Goal: Transaction & Acquisition: Obtain resource

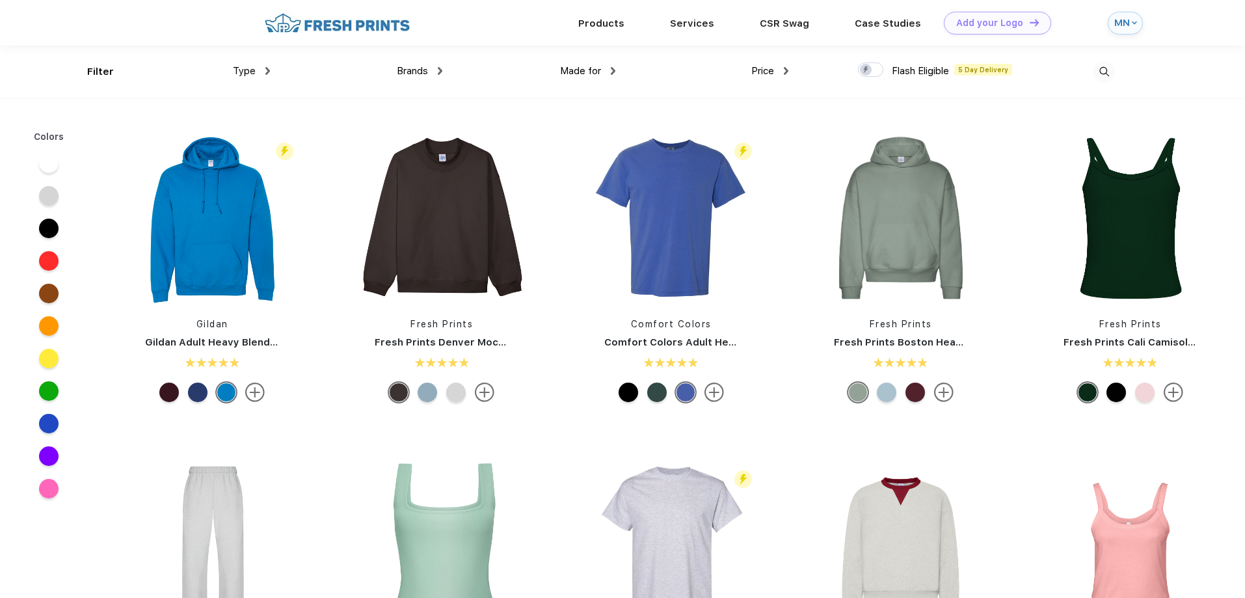
click at [239, 66] on span "Type" at bounding box center [244, 71] width 23 height 12
click at [264, 68] on div "Type" at bounding box center [251, 71] width 37 height 15
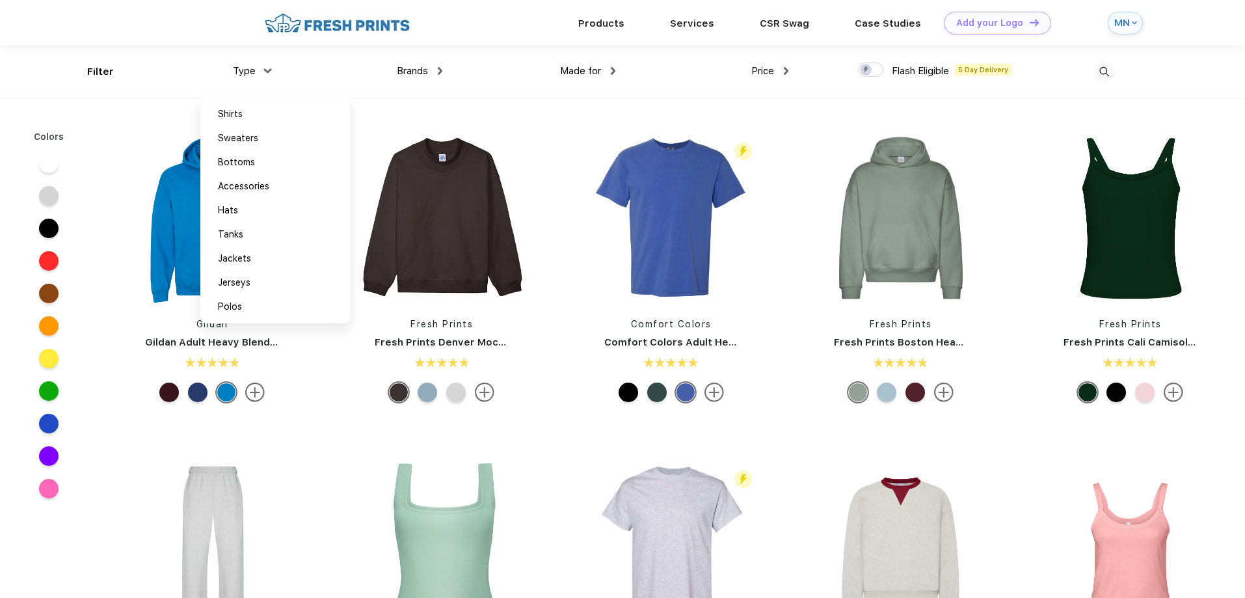
click at [455, 88] on div "Made for Unisex Women Men Youth" at bounding box center [528, 72] width 173 height 53
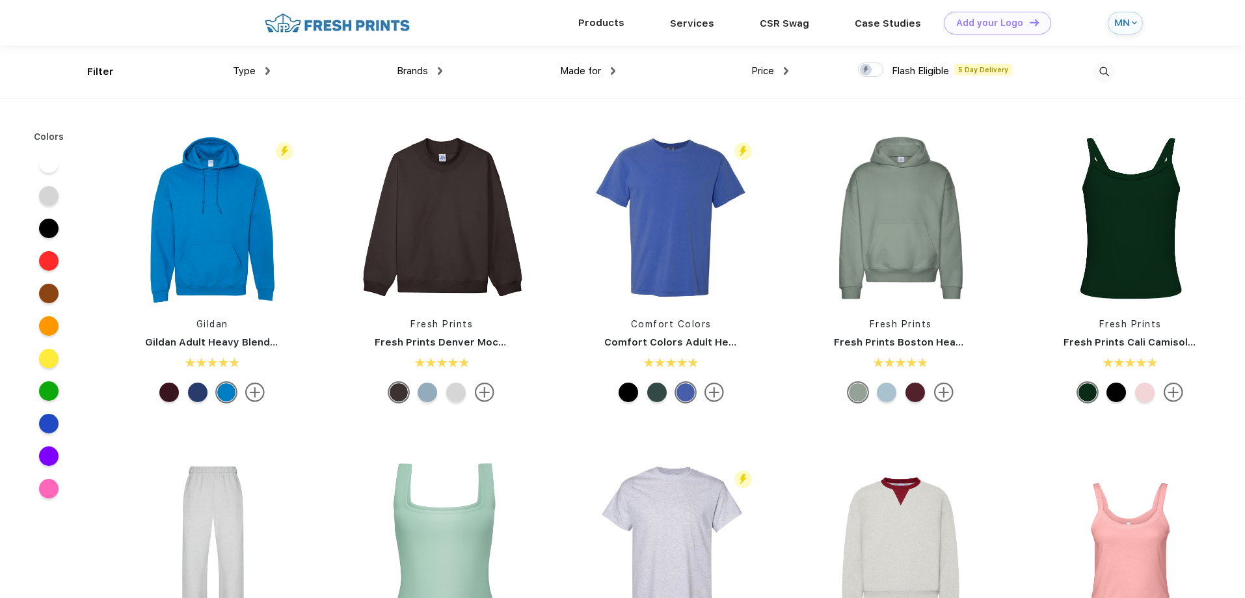
click at [603, 31] on div "Products" at bounding box center [601, 23] width 92 height 46
click at [605, 19] on link "Products" at bounding box center [601, 23] width 46 height 12
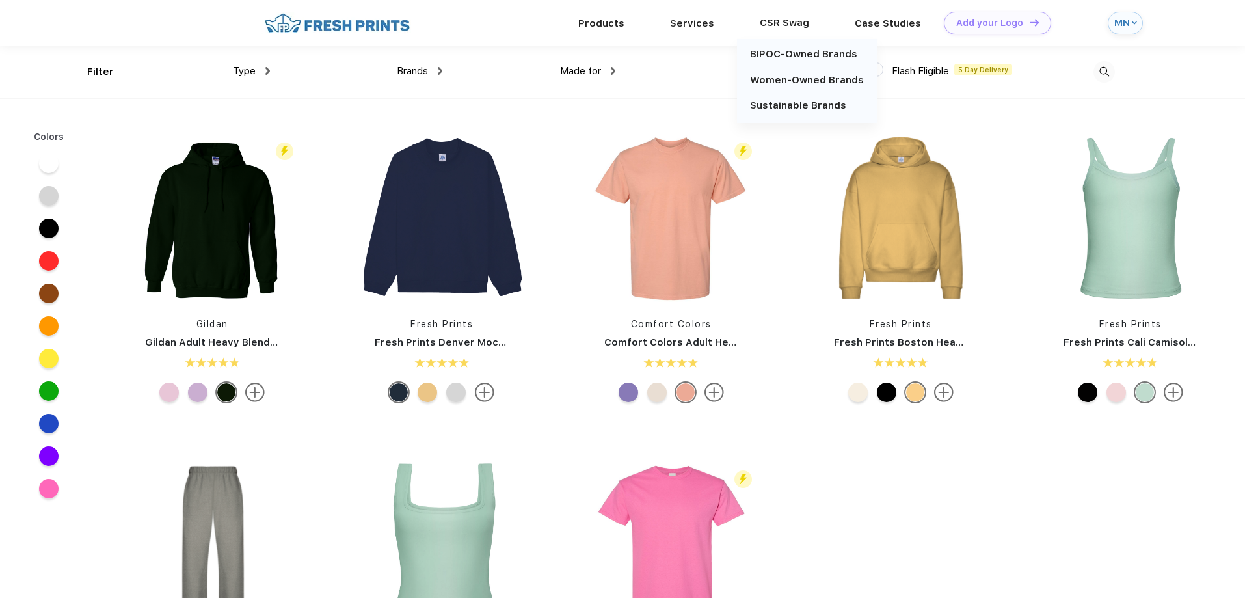
click at [782, 16] on div "CSR Swag" at bounding box center [784, 22] width 95 height 17
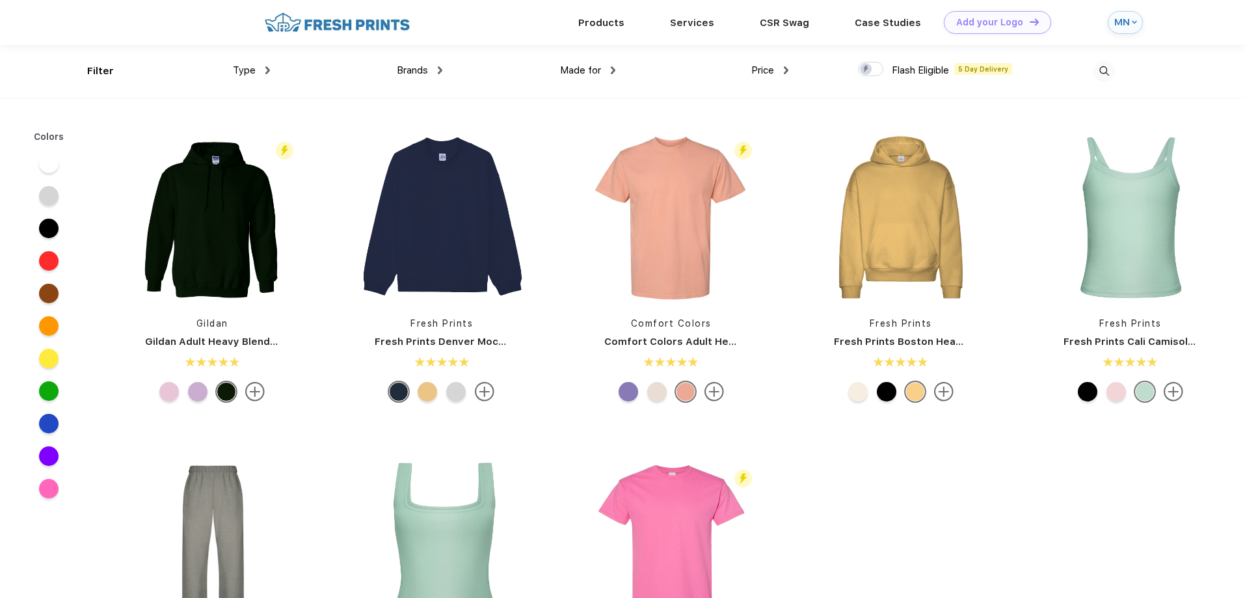
click at [272, 75] on div "Brands Most Popular Brands Moleskine Hydroflask Marine Layer S'well Vineyard Vi…" at bounding box center [356, 71] width 173 height 53
click at [269, 69] on img at bounding box center [267, 70] width 5 height 8
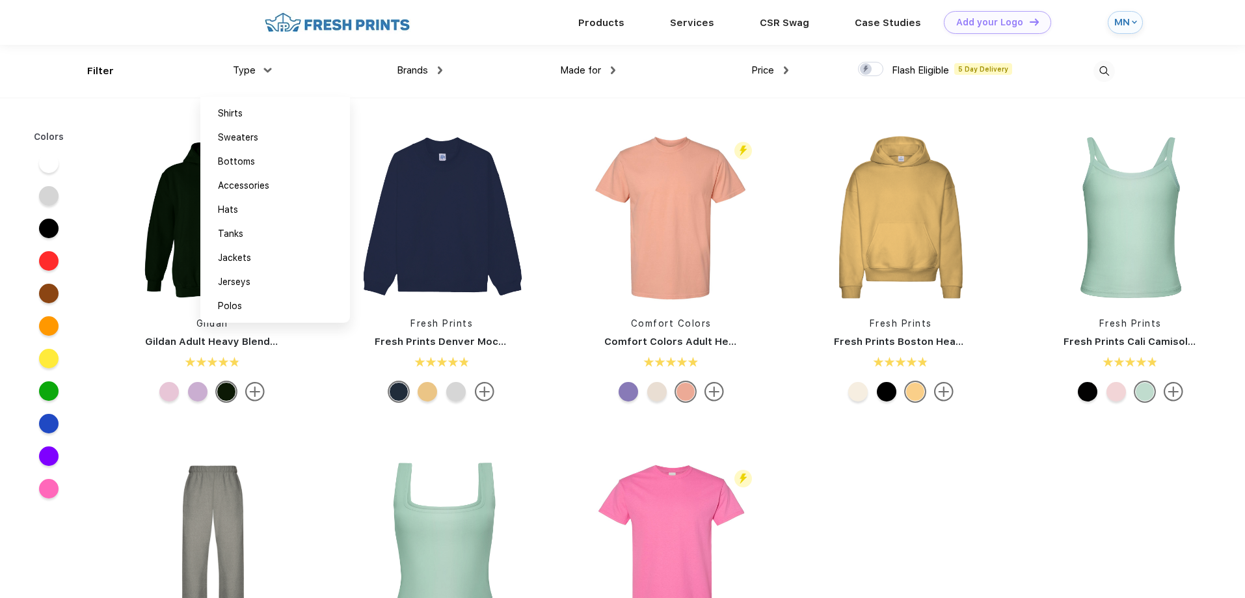
click at [332, 63] on div "Brands Most Popular Brands Moleskine Hydroflask Marine Layer S'well Vineyard Vi…" at bounding box center [356, 71] width 173 height 53
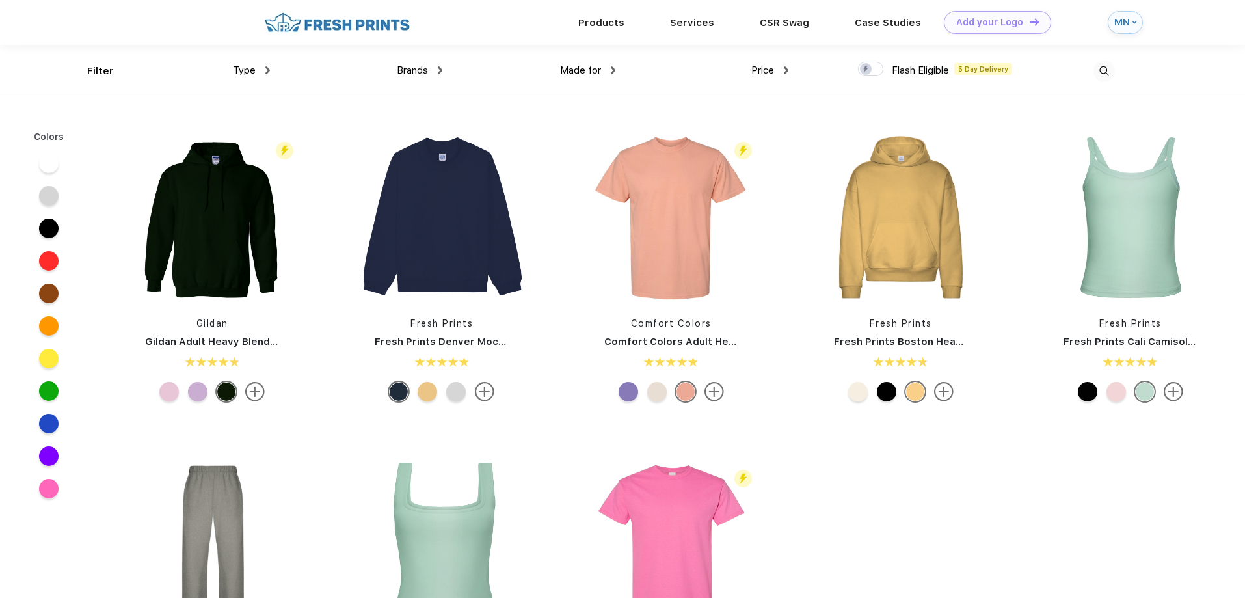
click at [307, 20] on img at bounding box center [337, 22] width 153 height 23
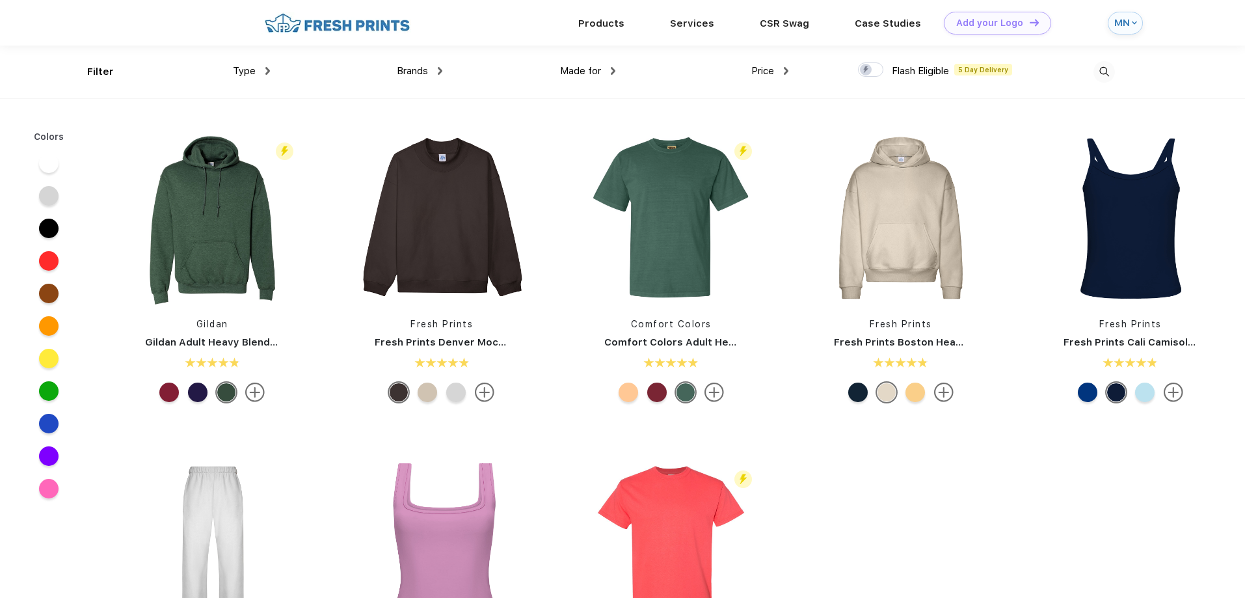
scroll to position [1, 0]
click at [1031, 23] on link "Add your Logo Design Tool" at bounding box center [996, 22] width 94 height 23
click at [266, 72] on img at bounding box center [267, 70] width 5 height 8
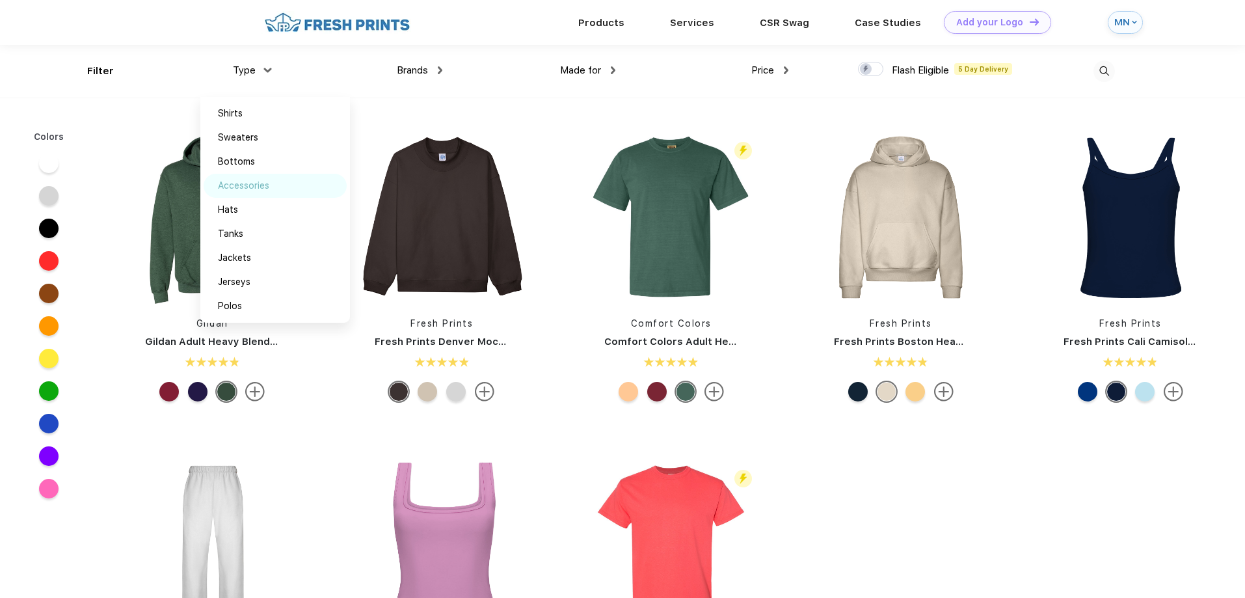
click at [248, 181] on div "Accessories" at bounding box center [243, 186] width 51 height 14
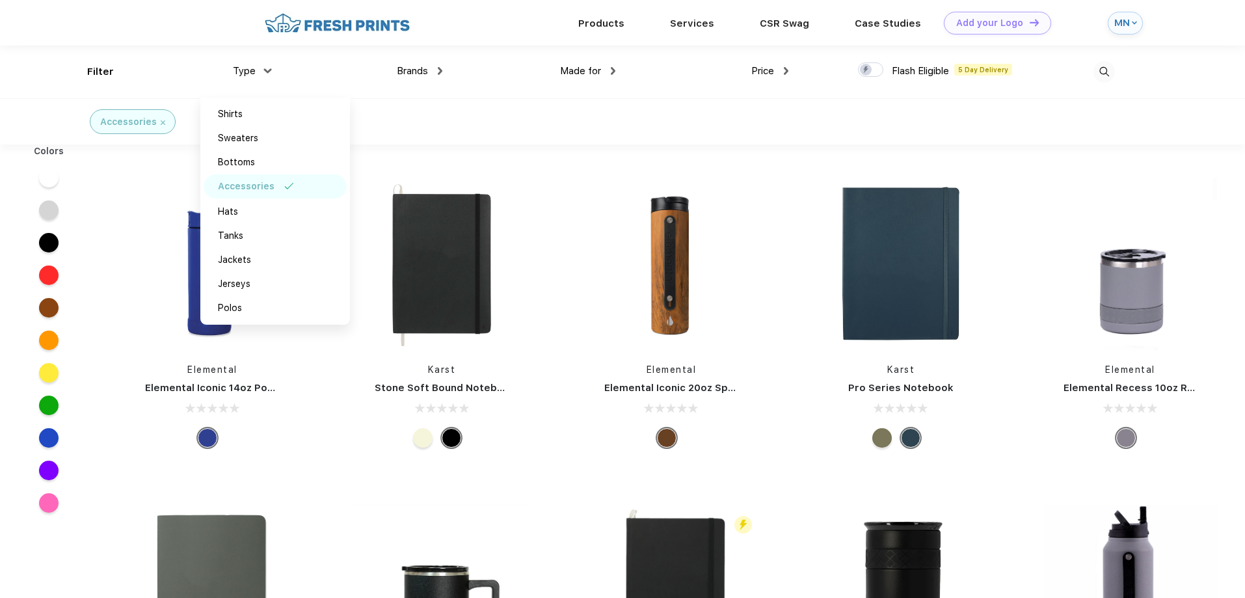
click at [452, 144] on div "Accessories" at bounding box center [622, 121] width 1245 height 46
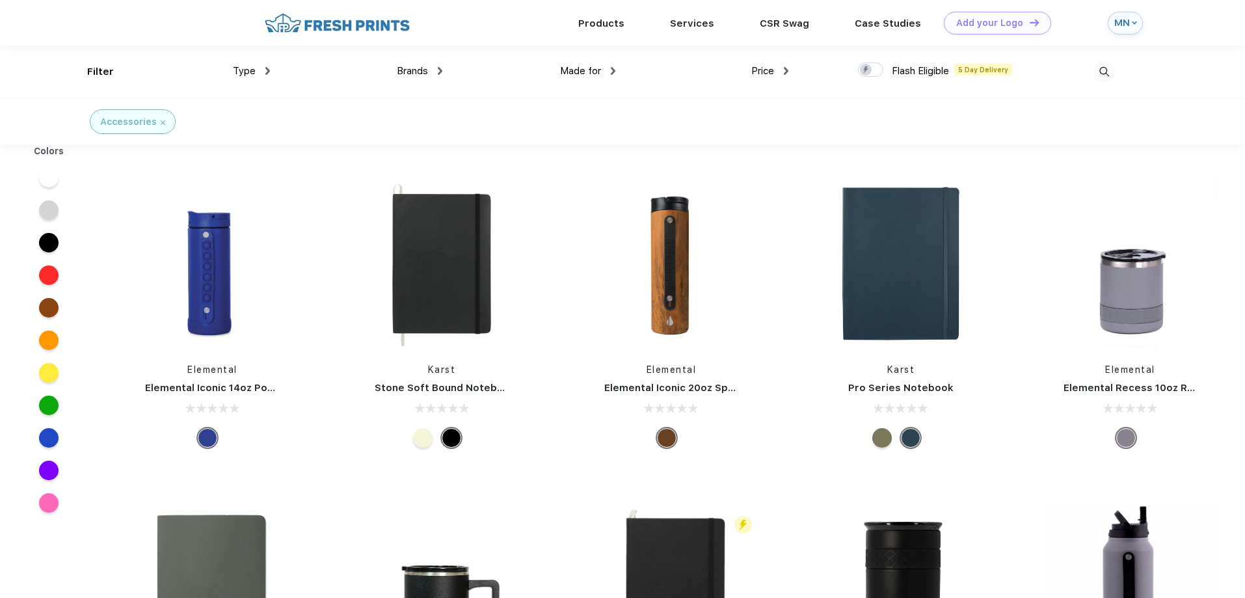
click at [245, 80] on div "Type Shirts Sweaters Bottoms Accessories Hats Tanks Jackets Jerseys Polos" at bounding box center [183, 72] width 173 height 53
click at [261, 68] on div "Type" at bounding box center [251, 71] width 37 height 15
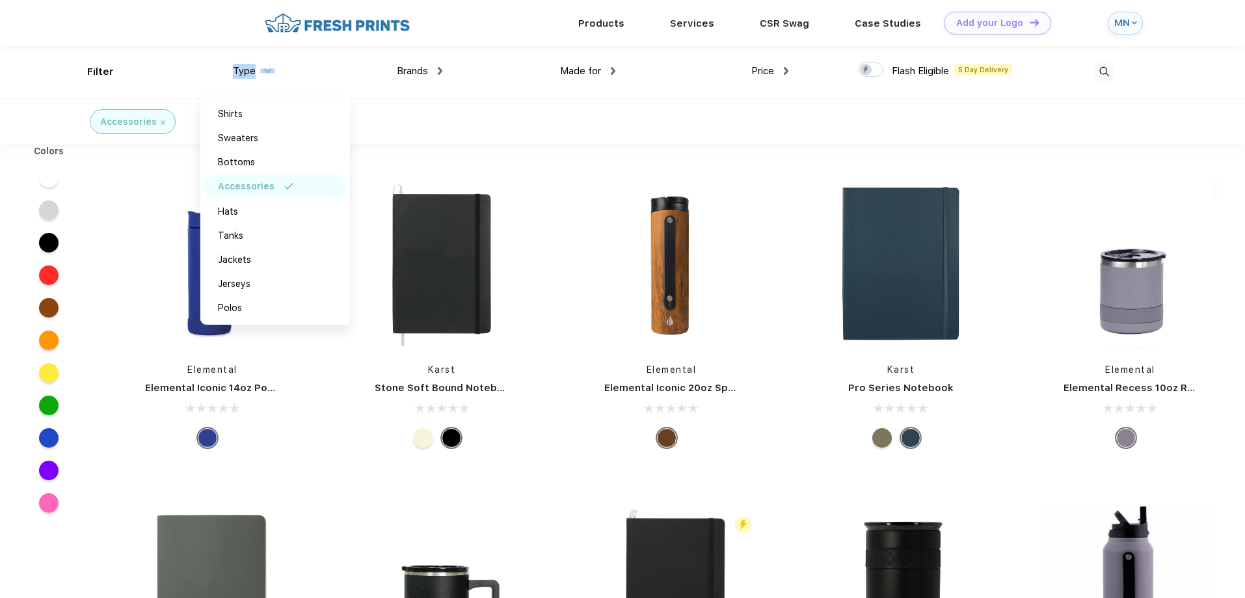
click at [261, 68] on div "Type" at bounding box center [251, 71] width 37 height 15
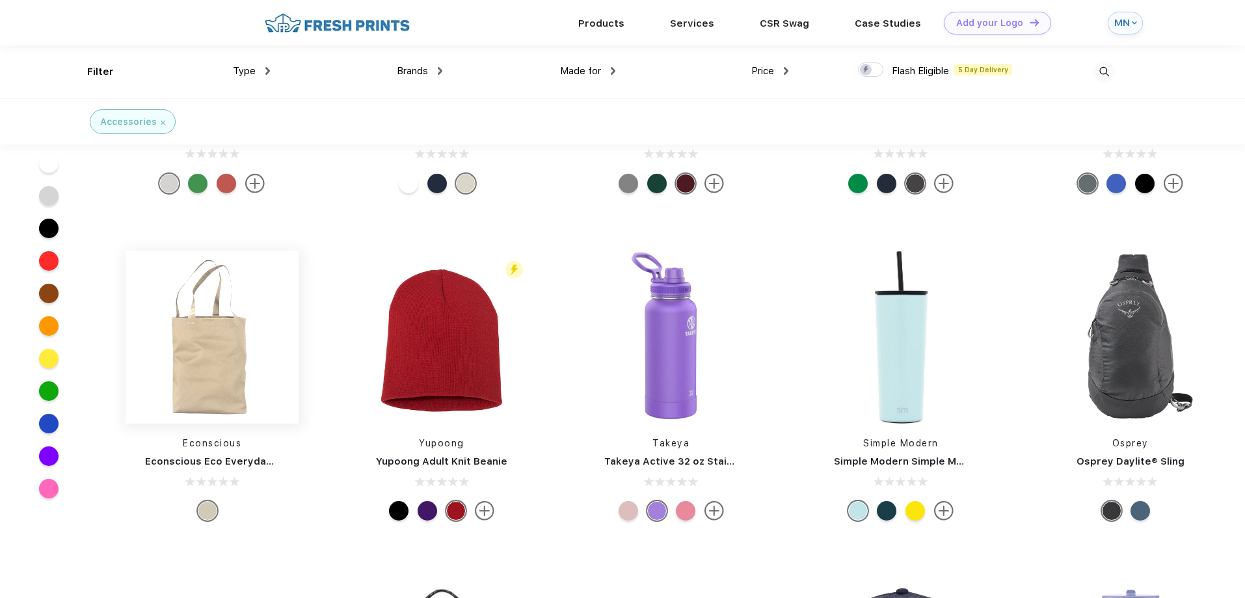
scroll to position [213, 0]
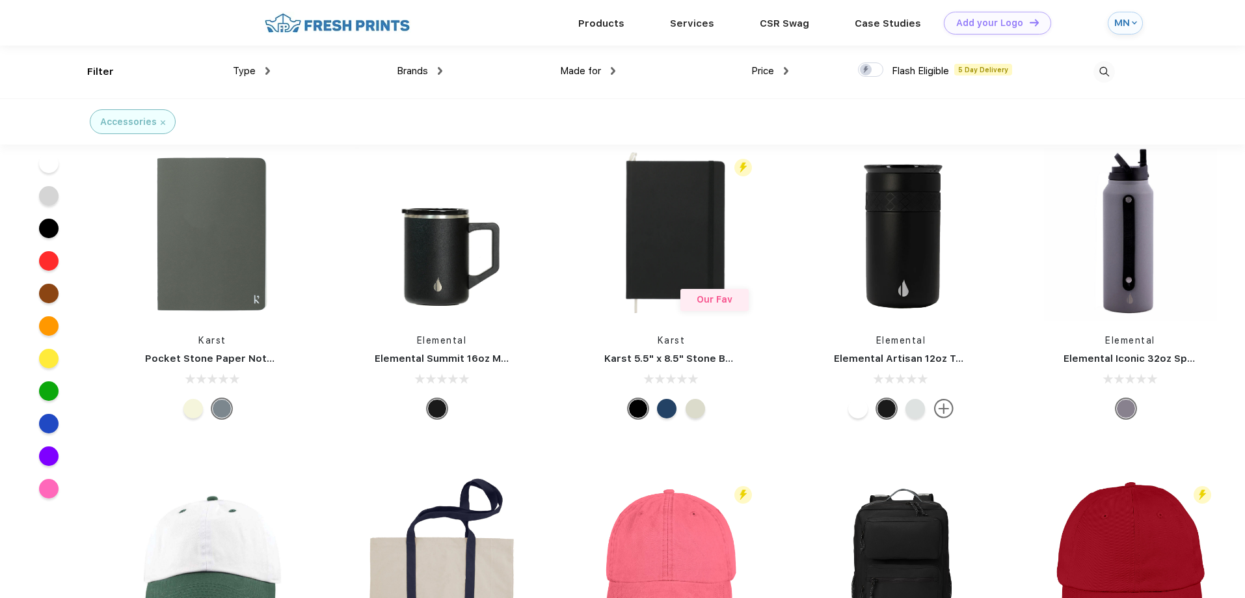
click at [1111, 70] on img at bounding box center [1103, 71] width 21 height 21
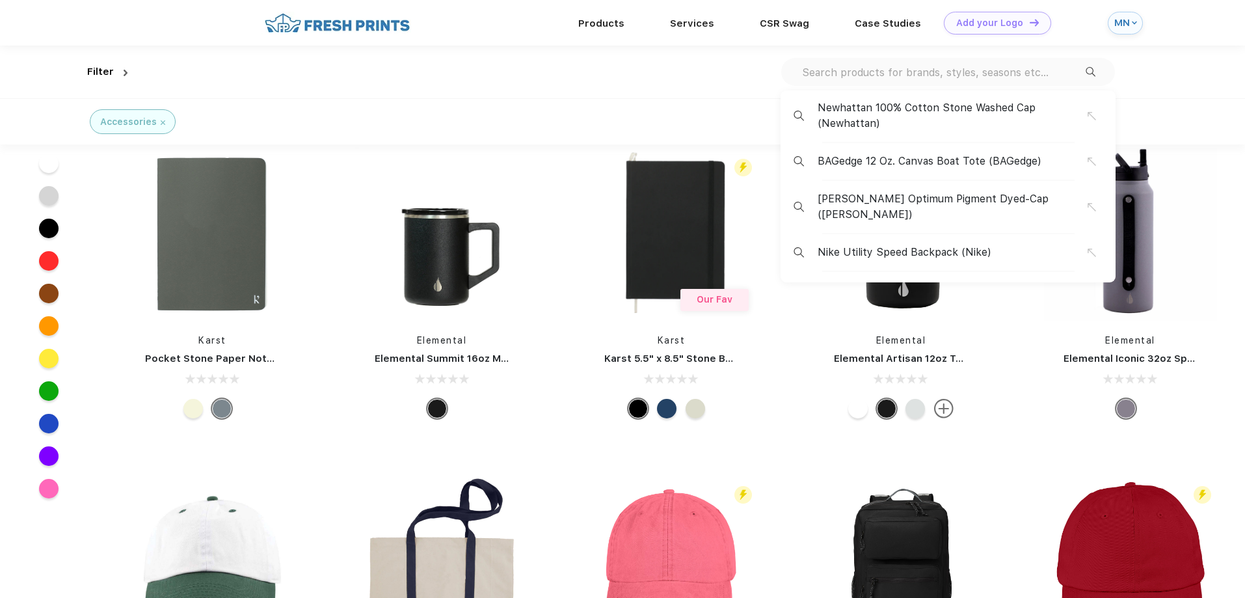
click at [952, 68] on input "text" at bounding box center [942, 72] width 285 height 14
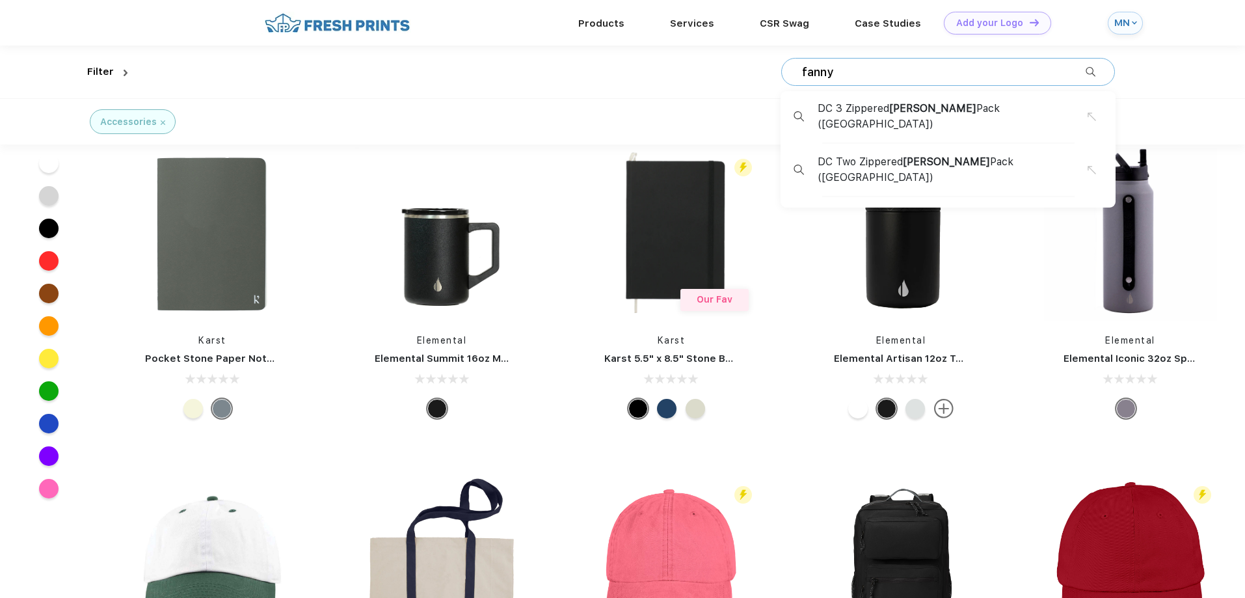
type input "fanny"
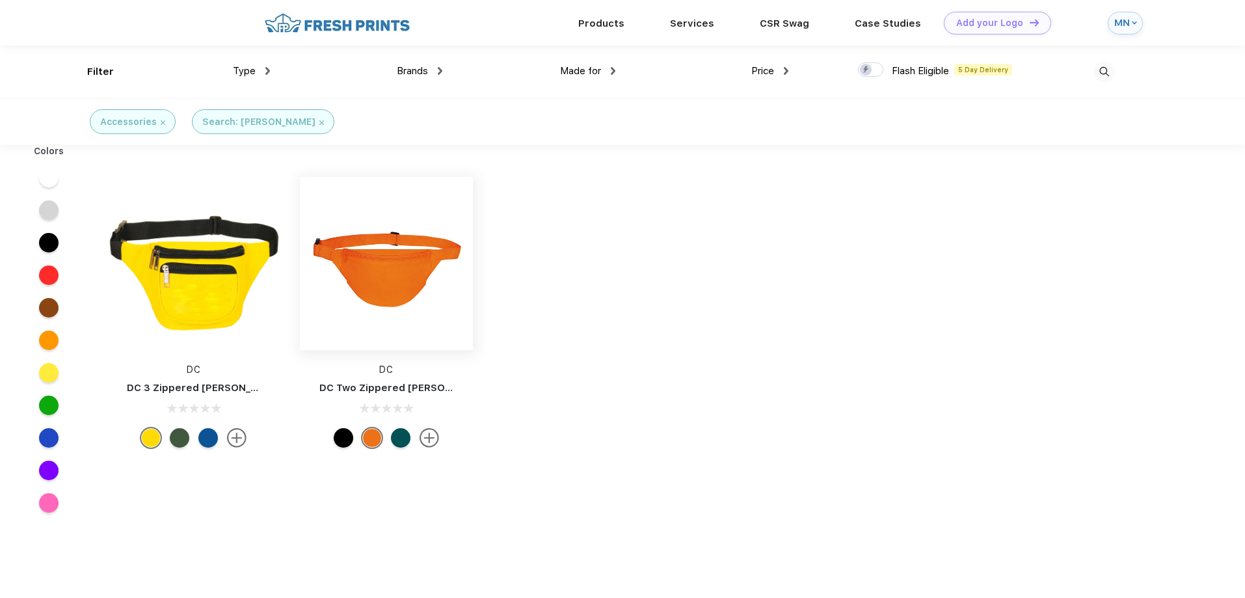
click at [404, 265] on img at bounding box center [386, 263] width 173 height 173
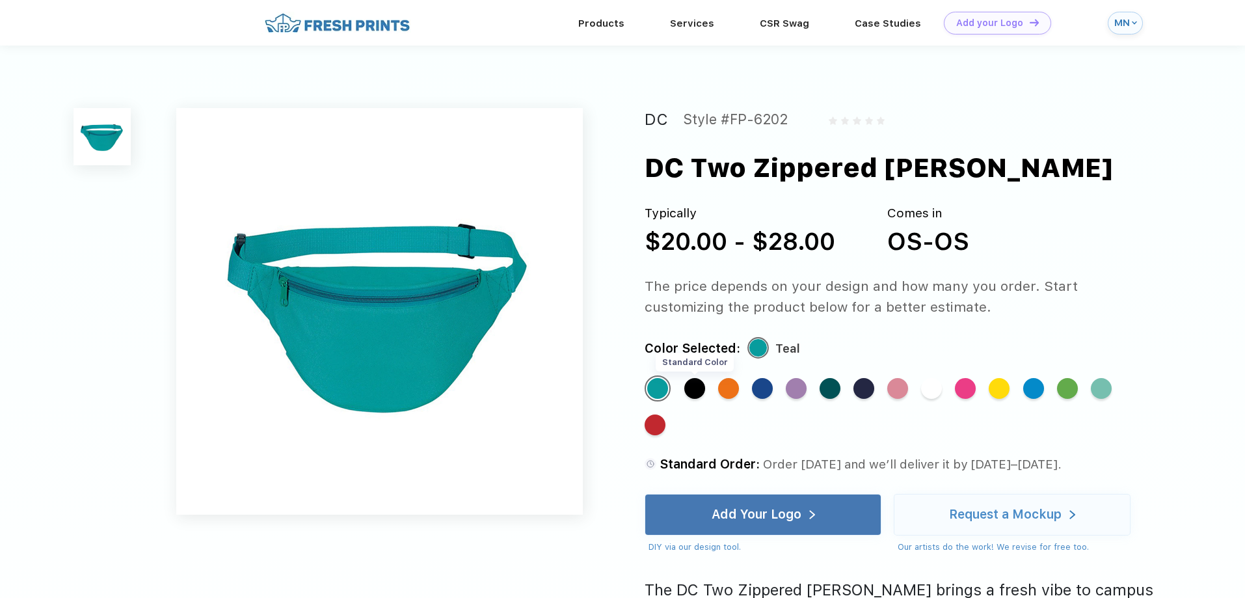
click at [694, 388] on div "Standard Color" at bounding box center [694, 388] width 21 height 21
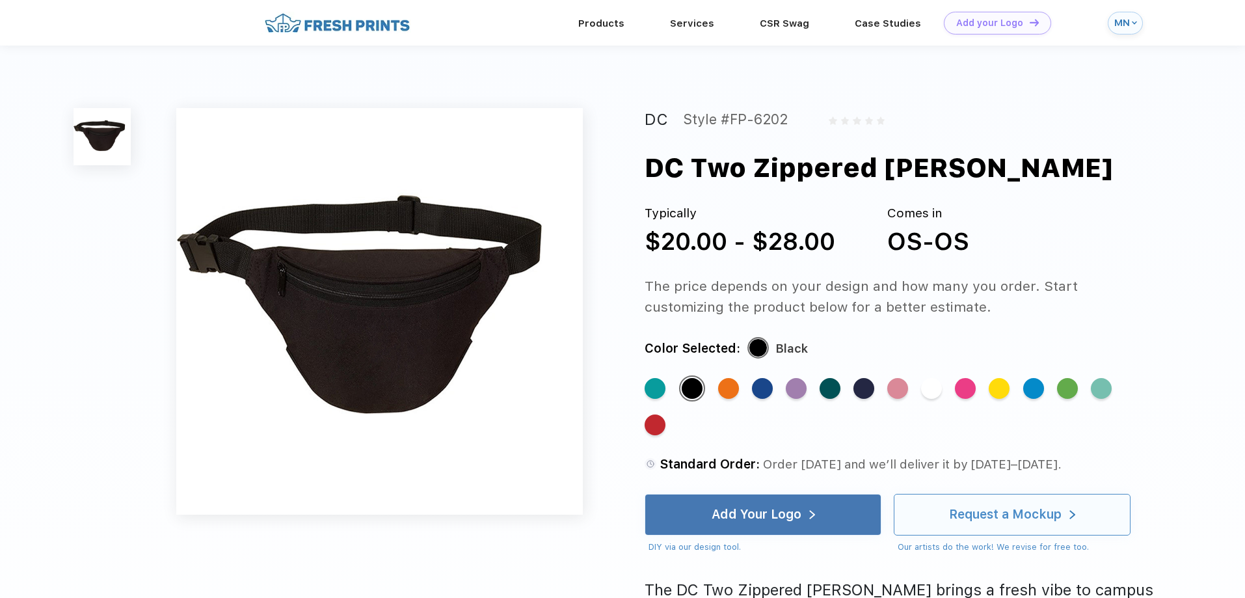
click at [977, 527] on div "Request a Mockup" at bounding box center [1012, 514] width 126 height 40
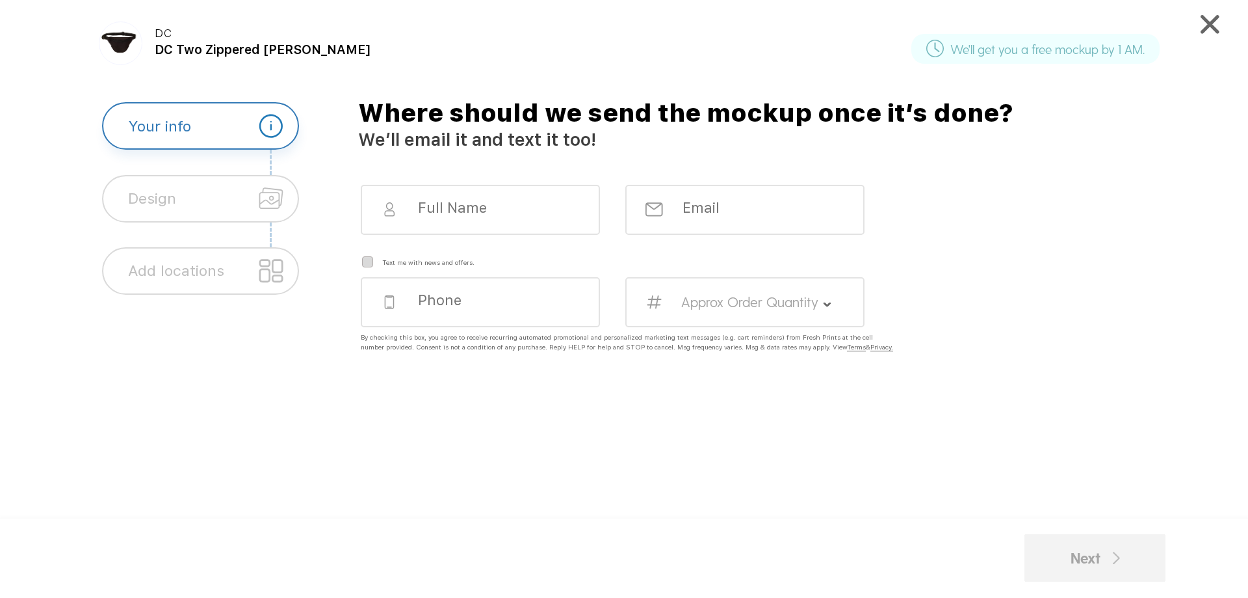
click at [502, 218] on div at bounding box center [481, 210] width 240 height 50
click at [414, 207] on div at bounding box center [481, 210] width 240 height 50
click at [230, 133] on div "Your info" at bounding box center [200, 125] width 197 height 47
click at [429, 215] on input at bounding box center [491, 207] width 148 height 18
type input "Meenu Nachi"
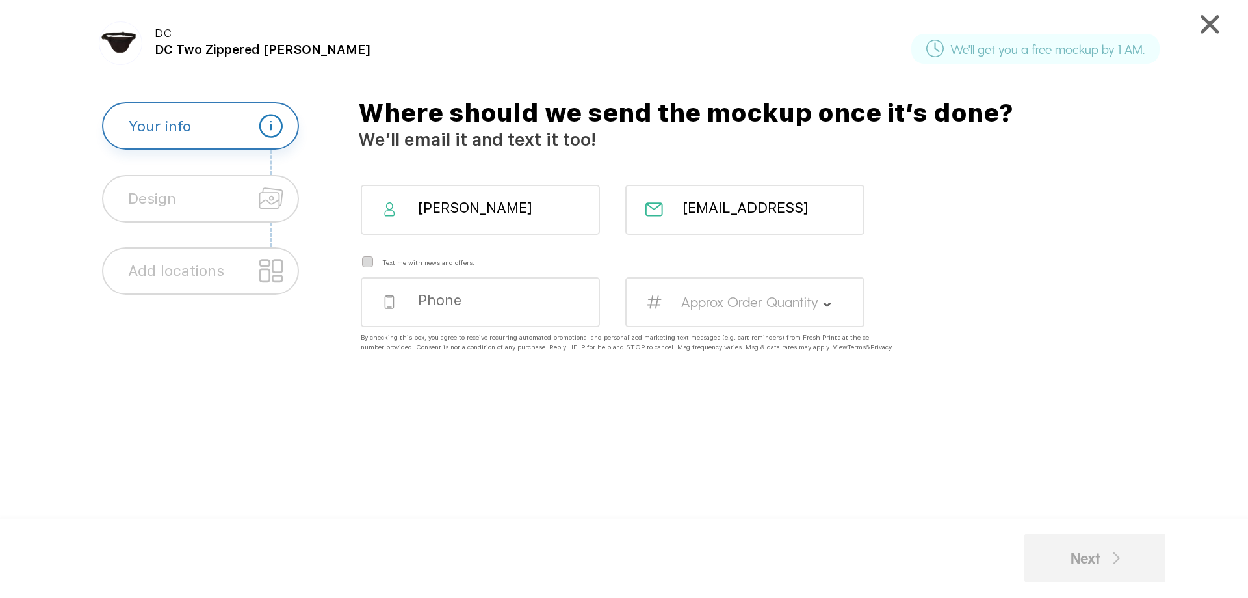
scroll to position [0, 12]
type input "mnachiappan@scu.edu"
click at [453, 308] on div at bounding box center [481, 302] width 240 height 50
type input "5104605696"
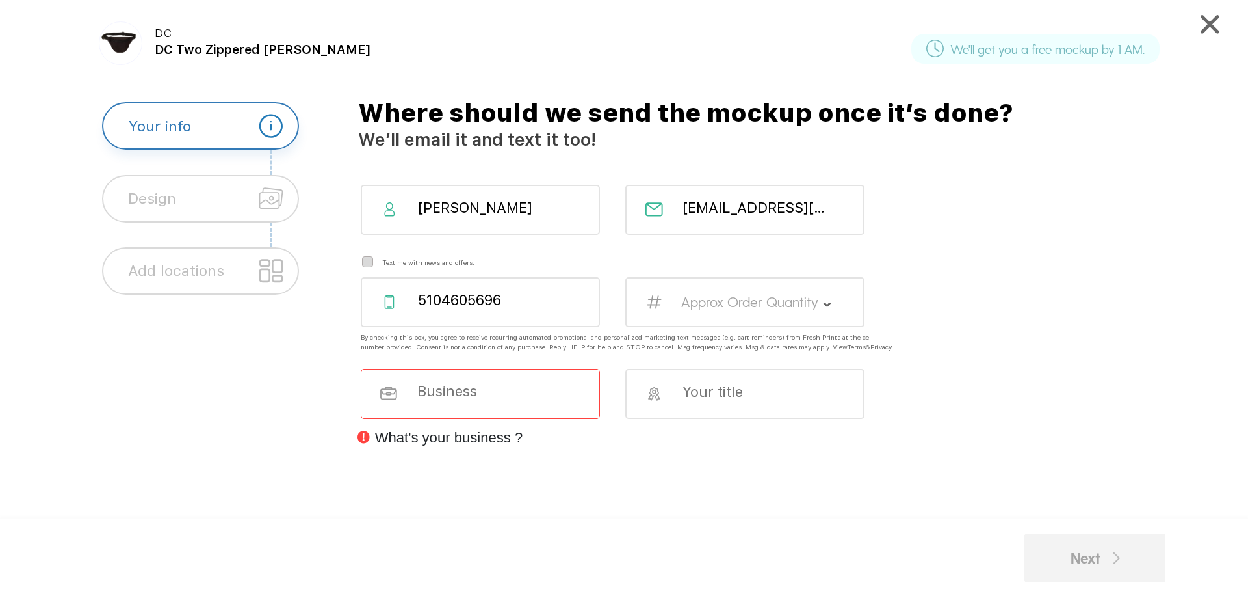
click at [733, 304] on label "Approx Order Quantity" at bounding box center [749, 301] width 137 height 17
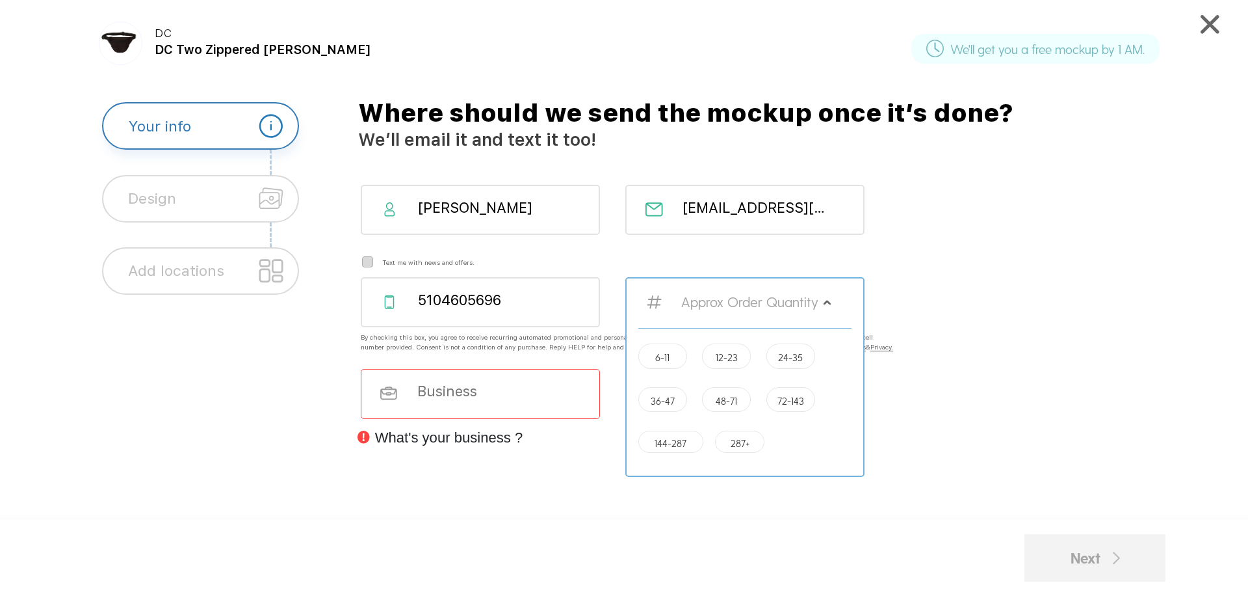
click at [716, 358] on label "12-23" at bounding box center [727, 357] width 22 height 10
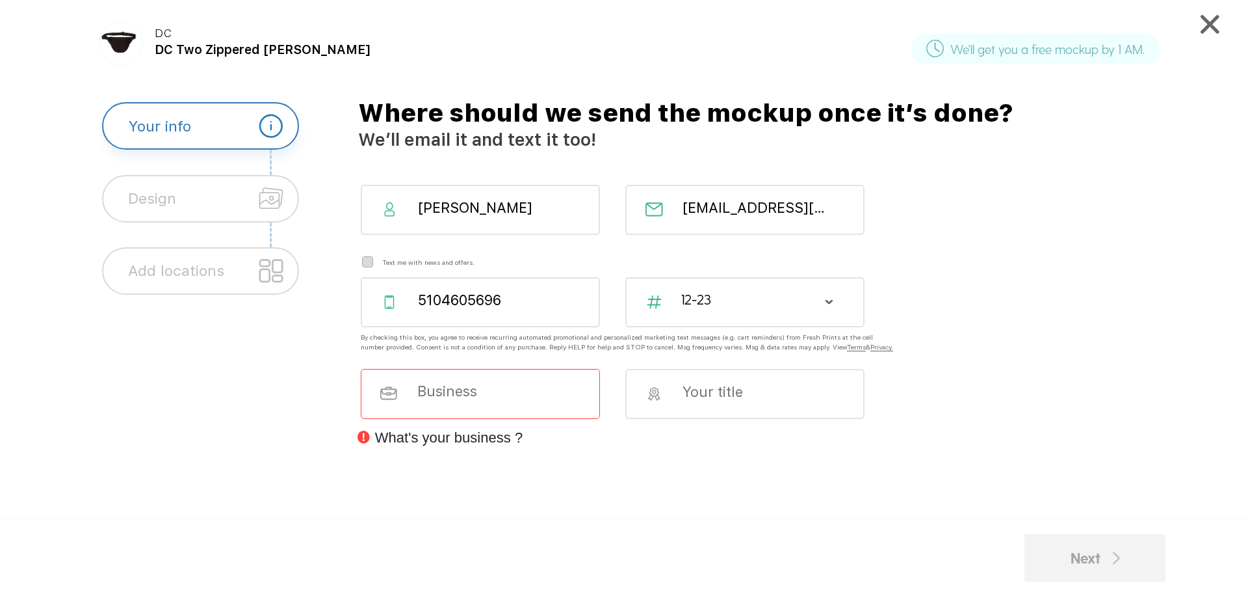
click at [530, 397] on input at bounding box center [490, 391] width 148 height 18
type input "[GEOGRAPHIC_DATA][PERSON_NAME]"
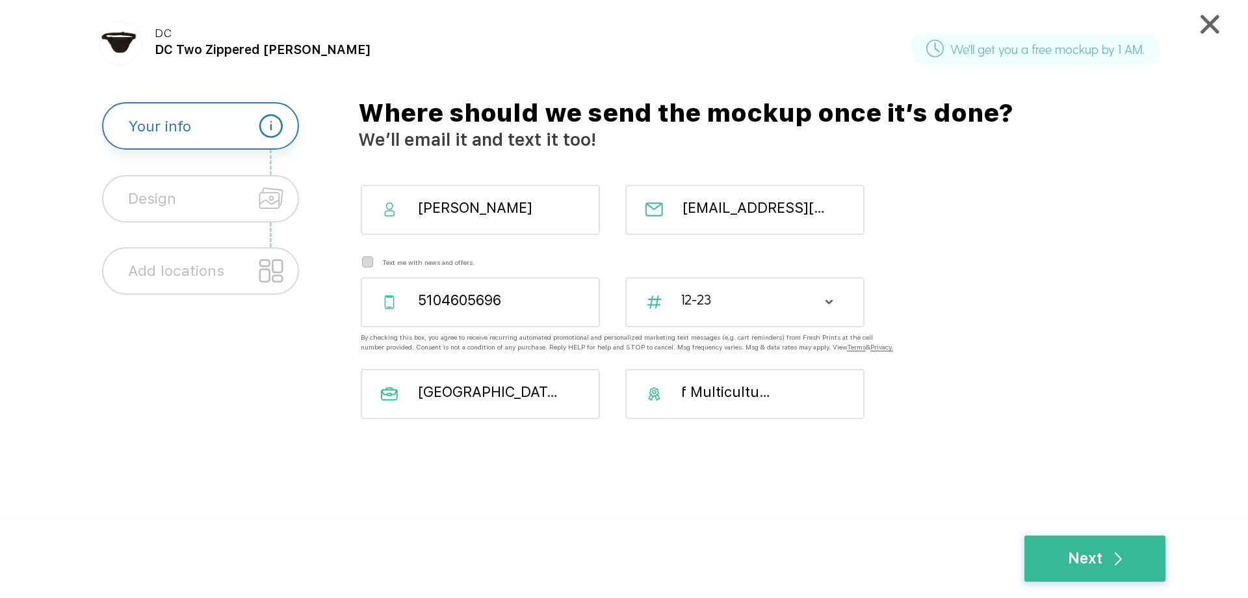
scroll to position [0, 64]
type input "Office of Multicultural Learning"
click at [1106, 557] on div "Next" at bounding box center [1095, 558] width 54 height 23
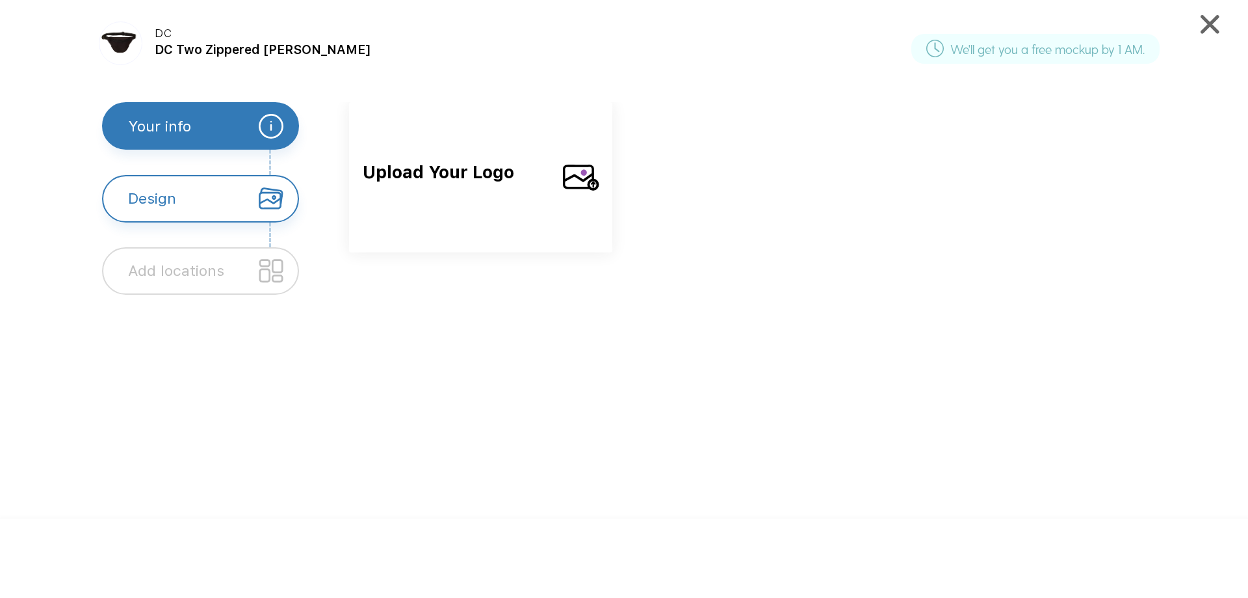
drag, startPoint x: 610, startPoint y: 222, endPoint x: 602, endPoint y: 238, distance: 17.4
click at [597, 238] on div "Upload Your Logo" at bounding box center [762, 177] width 862 height 150
click at [473, 179] on span "Upload Your Logo" at bounding box center [457, 187] width 189 height 56
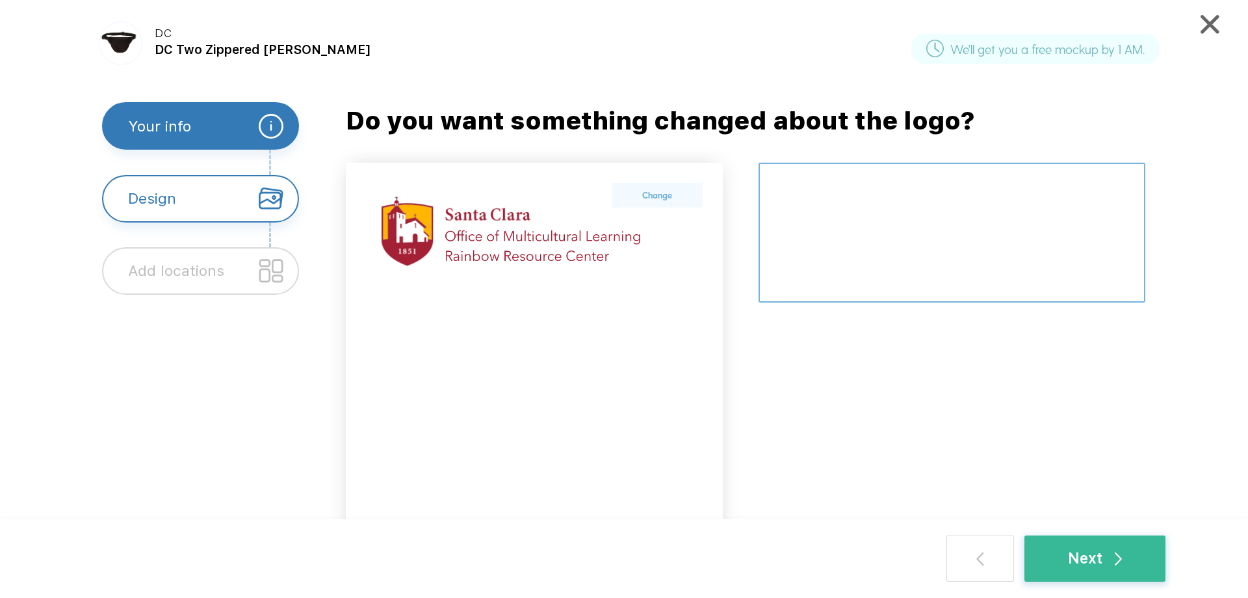
click at [877, 245] on textarea at bounding box center [952, 233] width 387 height 140
type textarea "design on front"
drag, startPoint x: 907, startPoint y: 380, endPoint x: 899, endPoint y: 295, distance: 85.6
click at [907, 375] on div at bounding box center [952, 354] width 387 height 382
drag, startPoint x: 1109, startPoint y: 549, endPoint x: 1079, endPoint y: 522, distance: 40.1
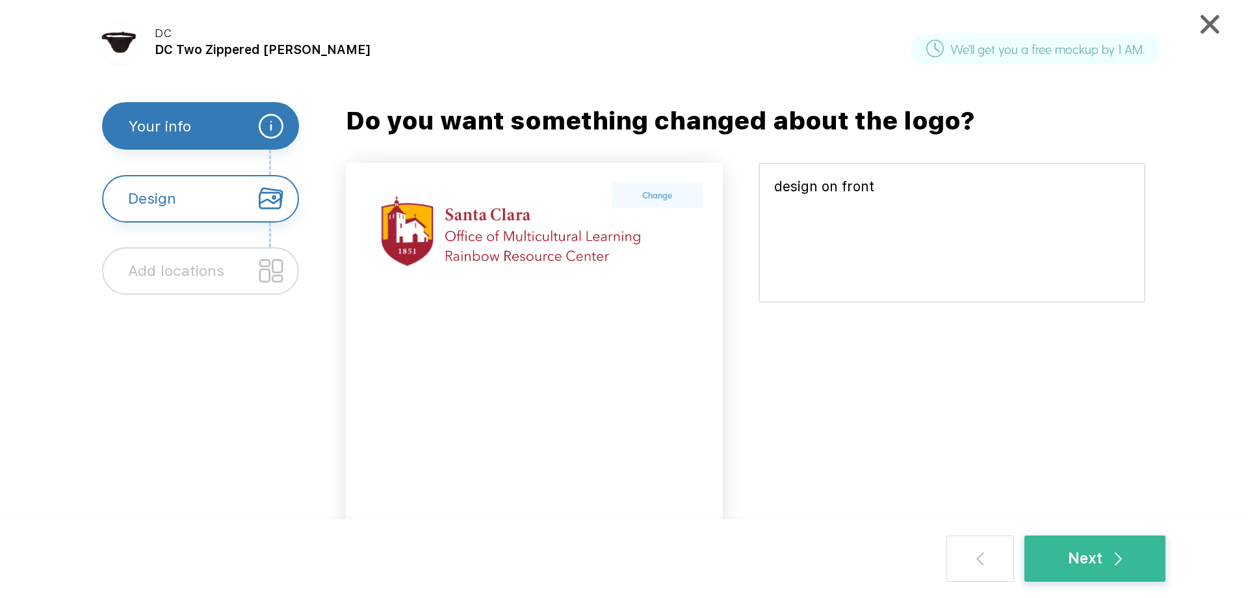
click at [1110, 547] on div "Next" at bounding box center [1095, 558] width 54 height 23
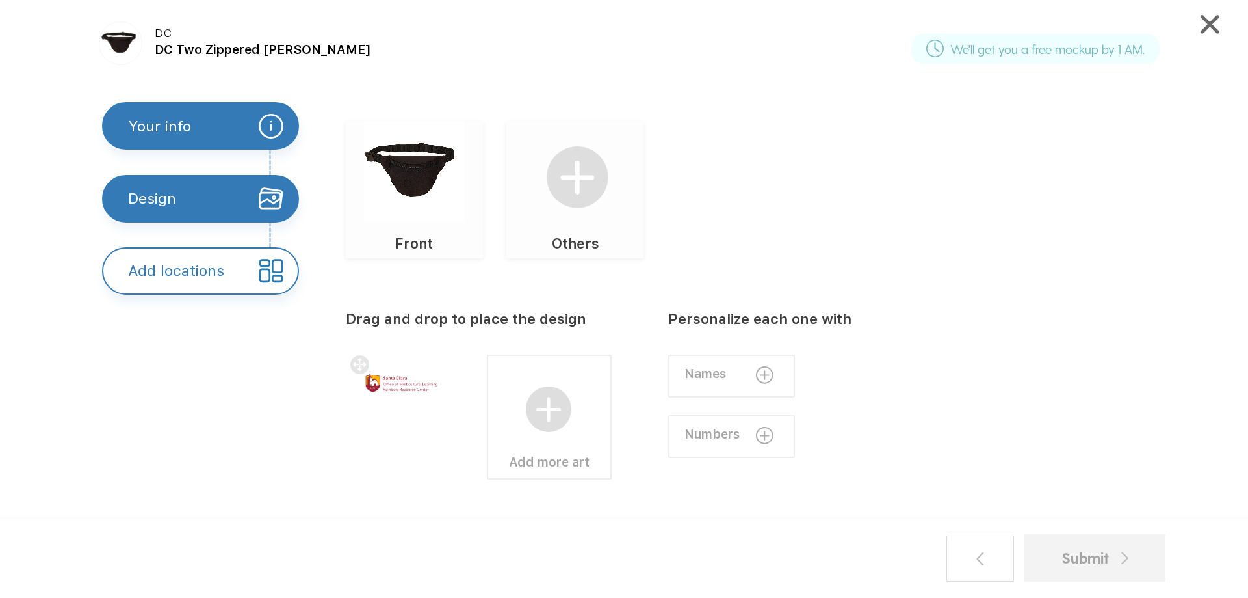
scroll to position [92, 0]
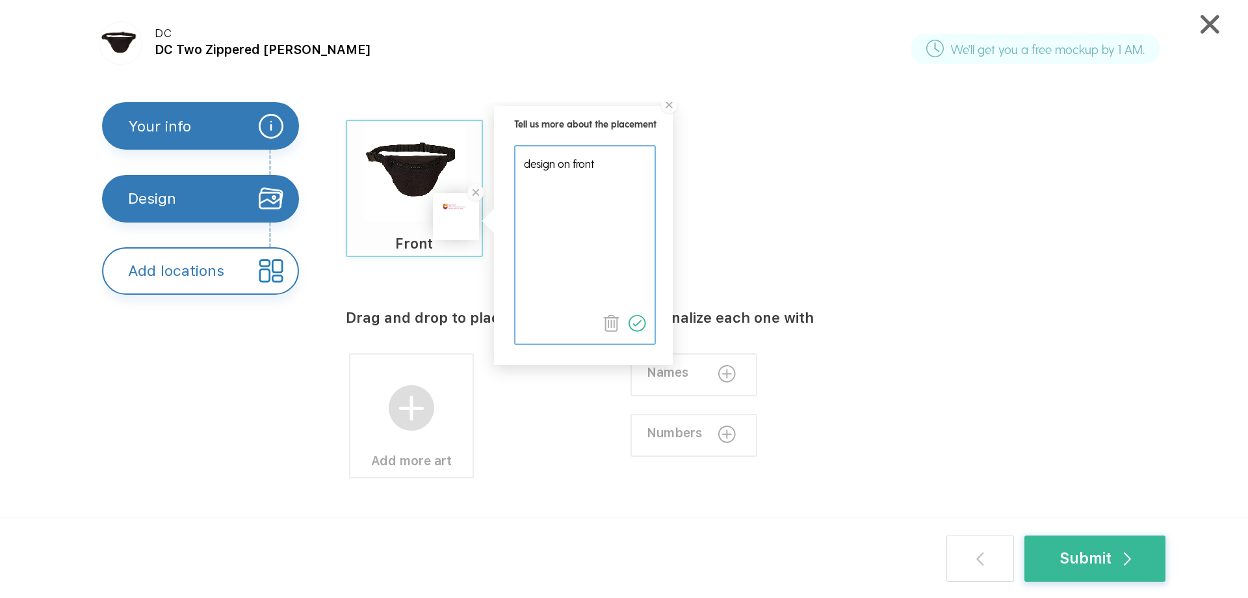
click at [761, 204] on div "Tell us more about the placement Front Others" at bounding box center [762, 188] width 832 height 137
click at [668, 105] on img at bounding box center [669, 105] width 21 height 21
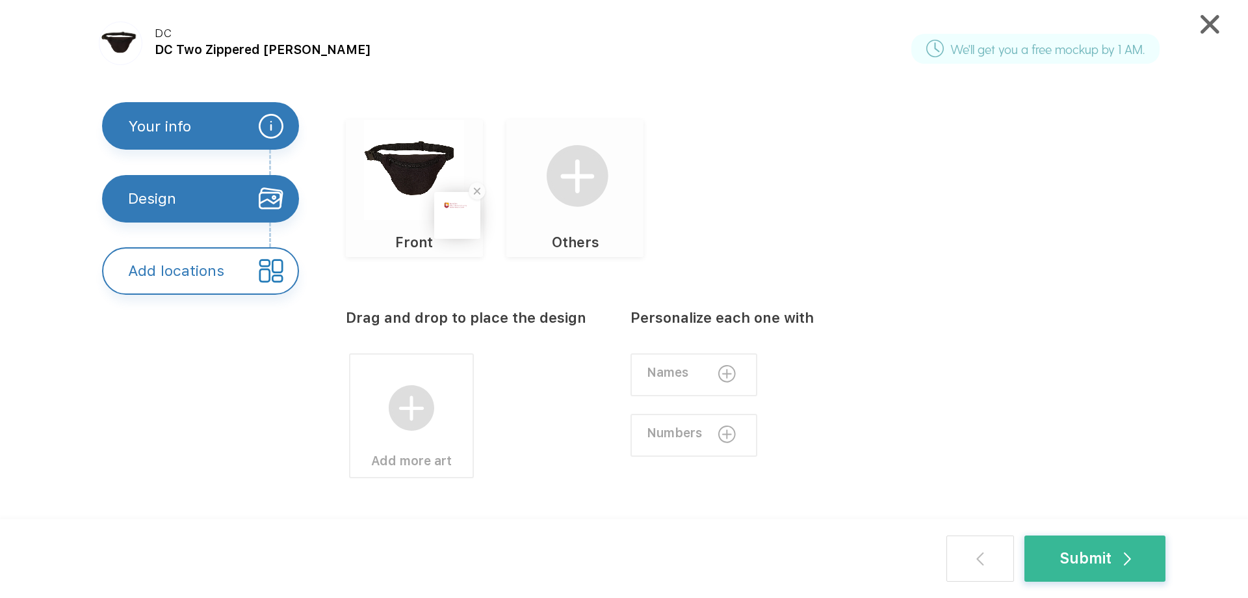
click at [461, 218] on div at bounding box center [457, 215] width 39 height 39
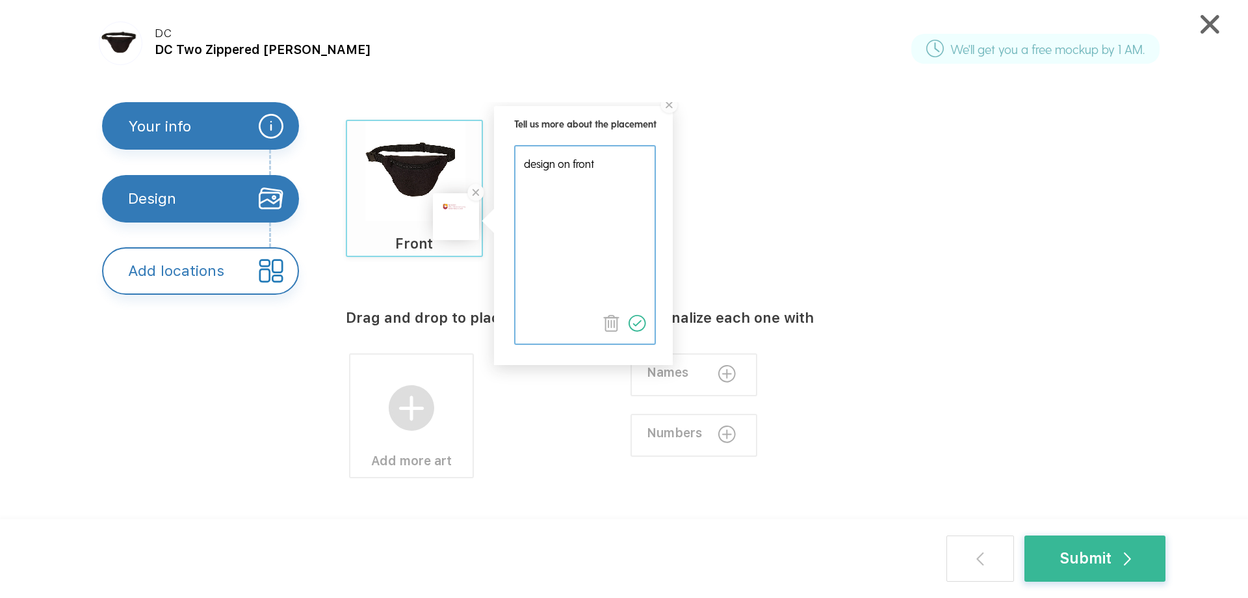
click at [586, 196] on textarea at bounding box center [584, 223] width 137 height 155
click at [636, 176] on textarea at bounding box center [584, 223] width 137 height 155
type textarea "design on front, center, not too big"
click at [805, 163] on div "Tell us more about the placement Front Others" at bounding box center [762, 188] width 832 height 137
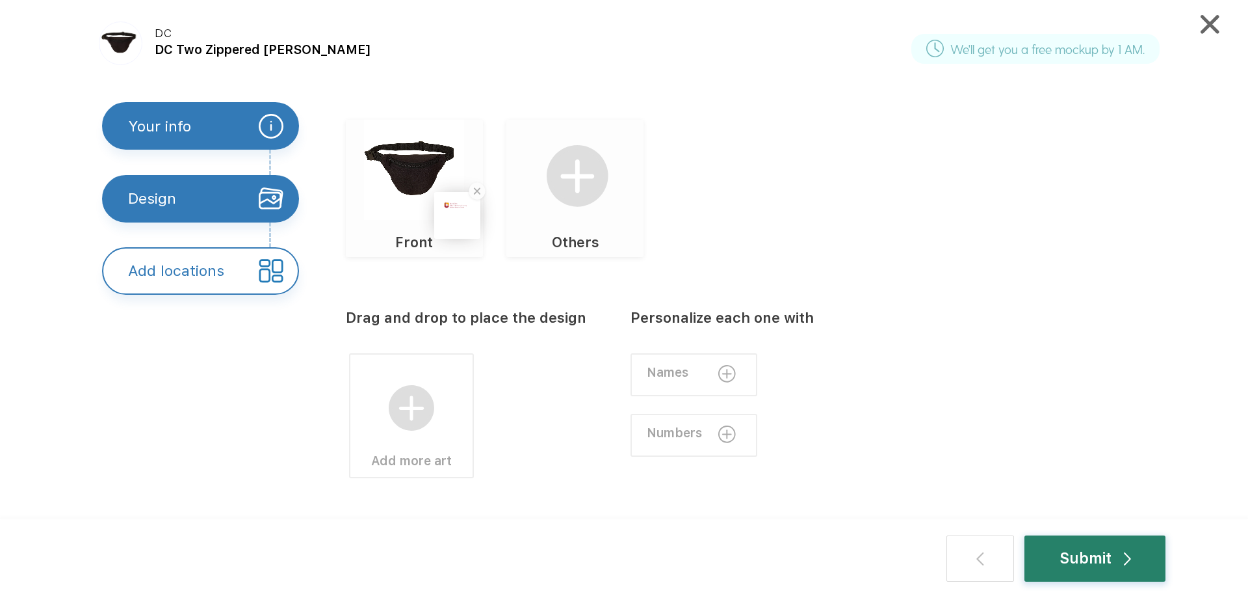
click at [1041, 555] on div "Submit" at bounding box center [1095, 558] width 141 height 46
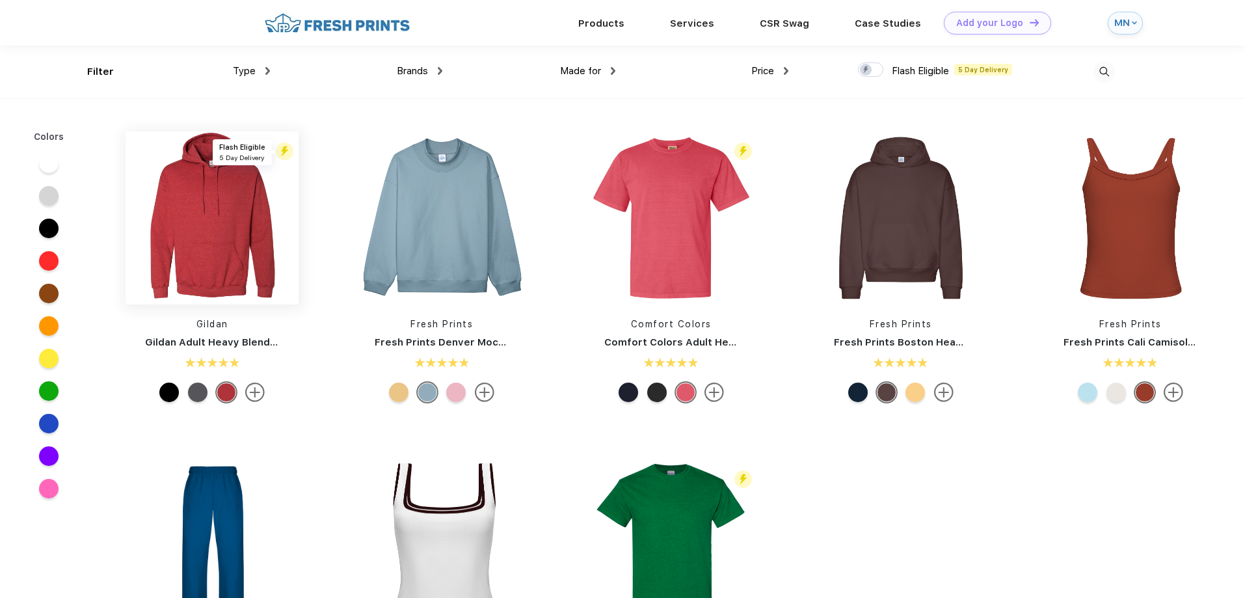
scroll to position [1, 0]
click at [438, 248] on img at bounding box center [441, 217] width 173 height 173
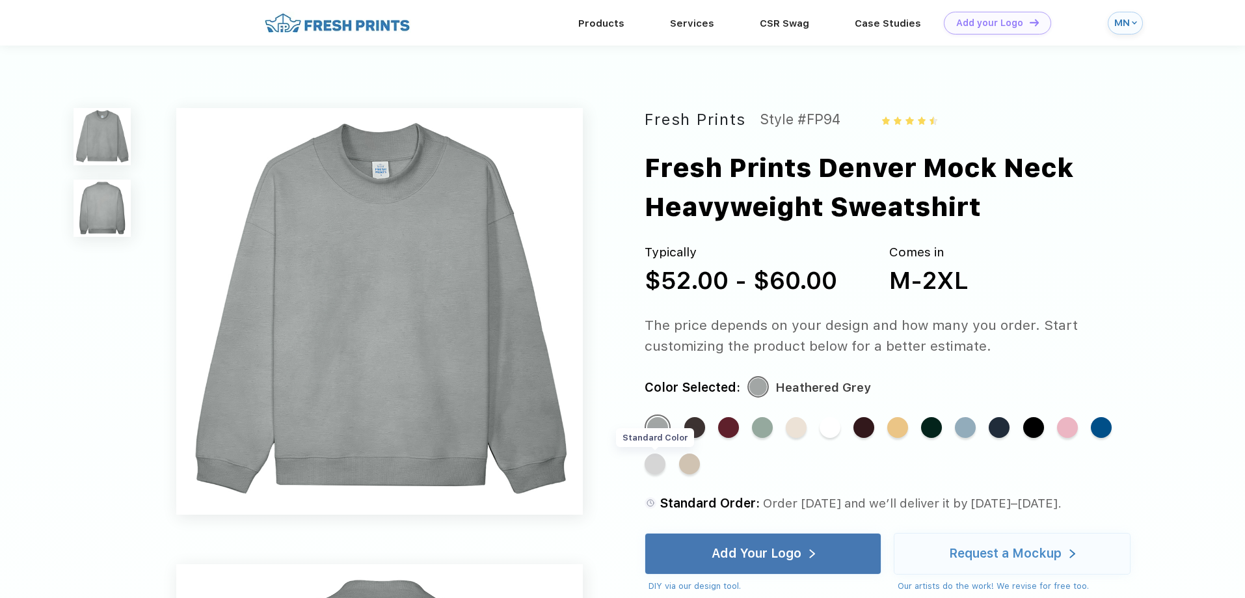
click at [650, 468] on div "Standard Color" at bounding box center [654, 463] width 21 height 21
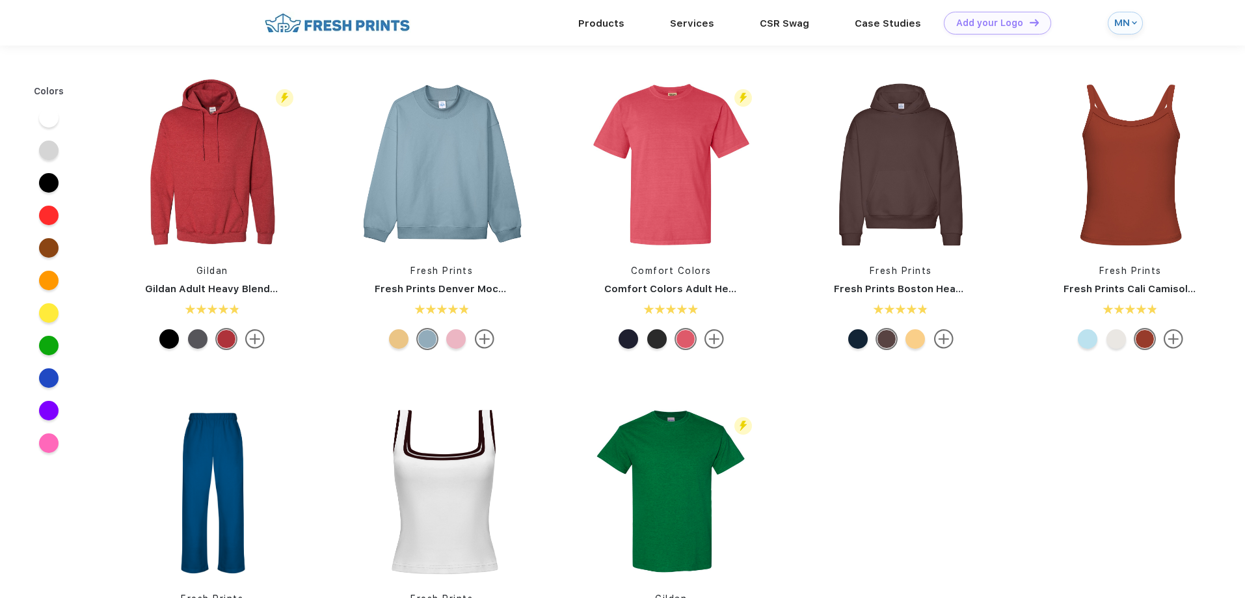
scroll to position [1, 0]
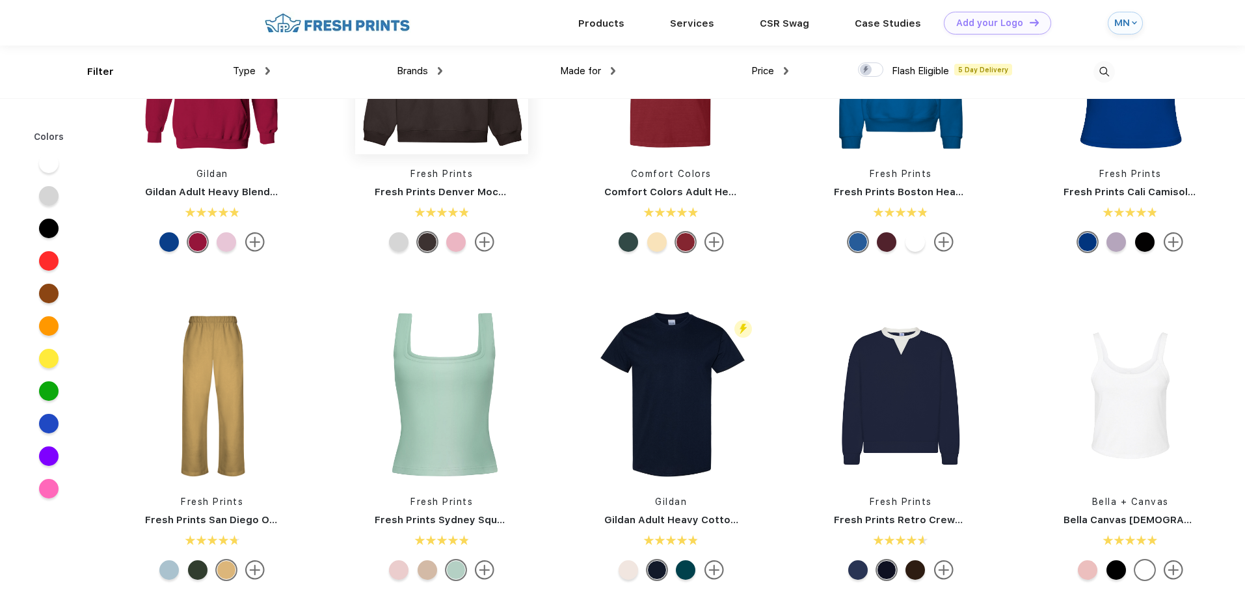
scroll to position [1, 0]
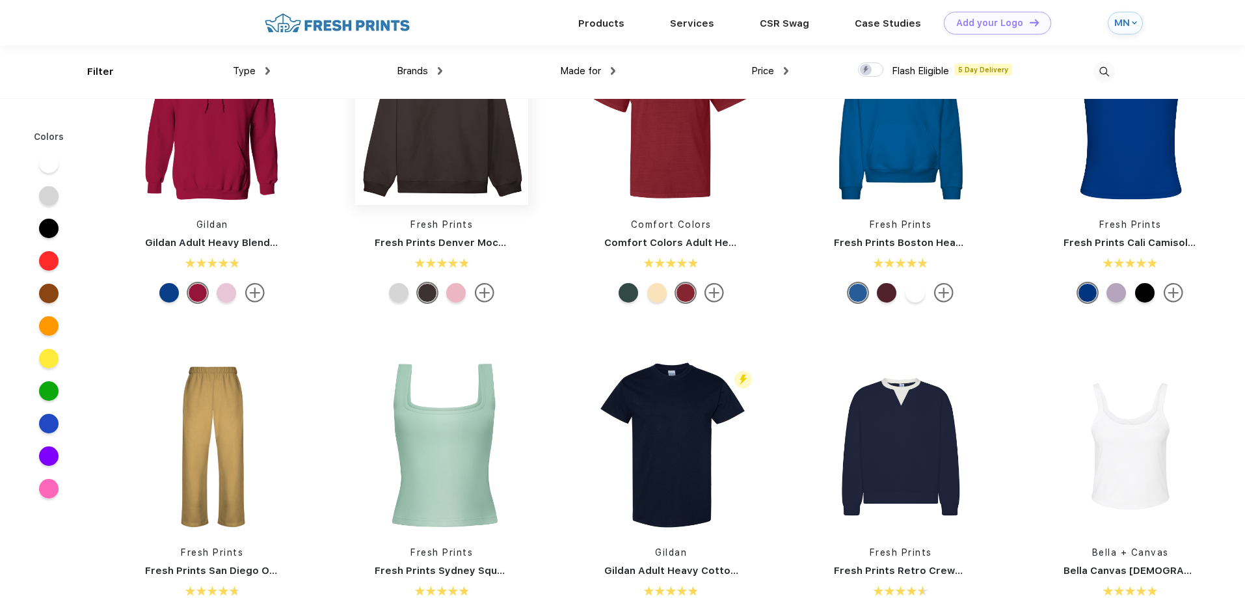
drag, startPoint x: 458, startPoint y: 172, endPoint x: 450, endPoint y: 174, distance: 8.6
click at [453, 172] on img at bounding box center [441, 118] width 173 height 173
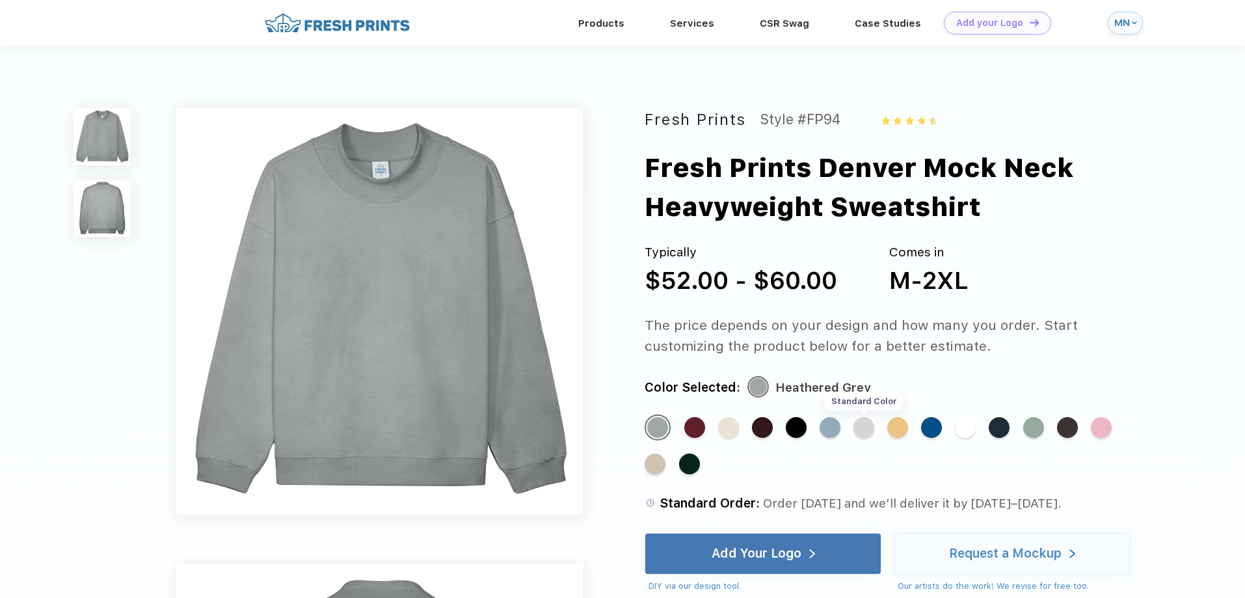
click at [867, 431] on div "Standard Color" at bounding box center [863, 427] width 21 height 21
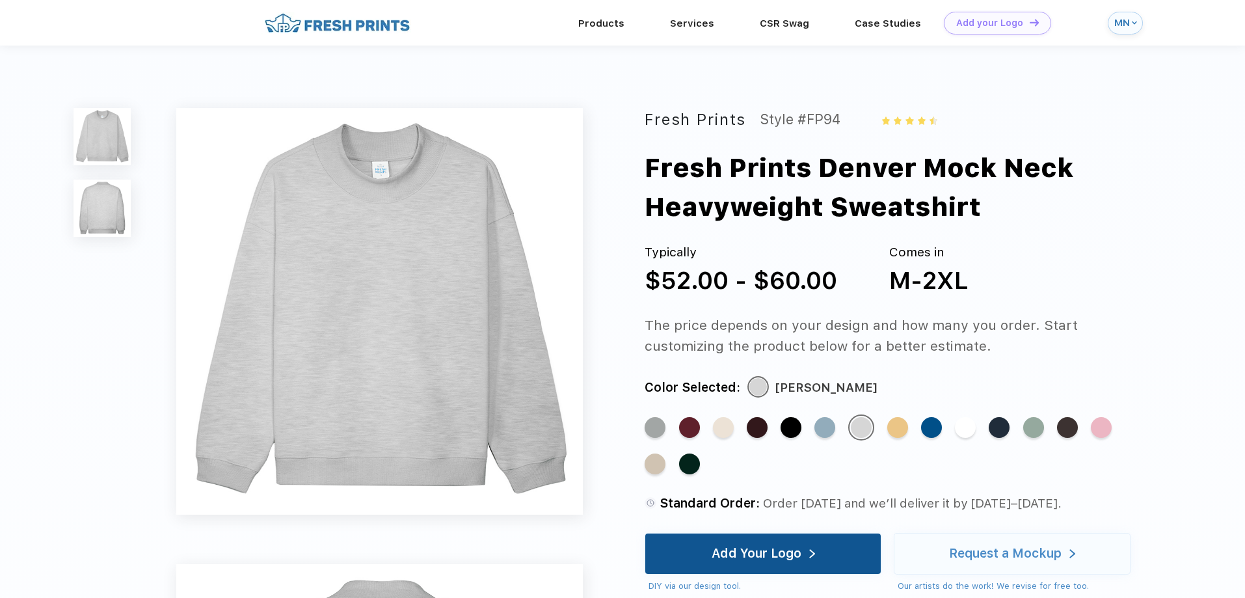
click at [801, 553] on div "Add Your Logo" at bounding box center [756, 553] width 90 height 13
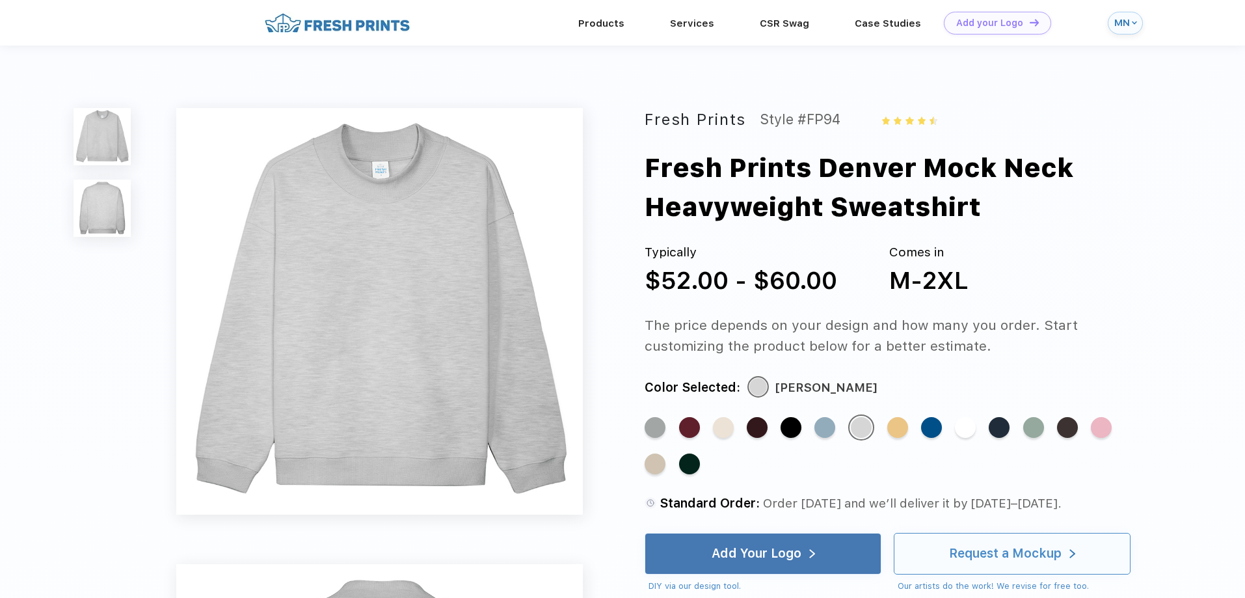
click at [984, 560] on div "Request a Mockup" at bounding box center [1005, 553] width 112 height 13
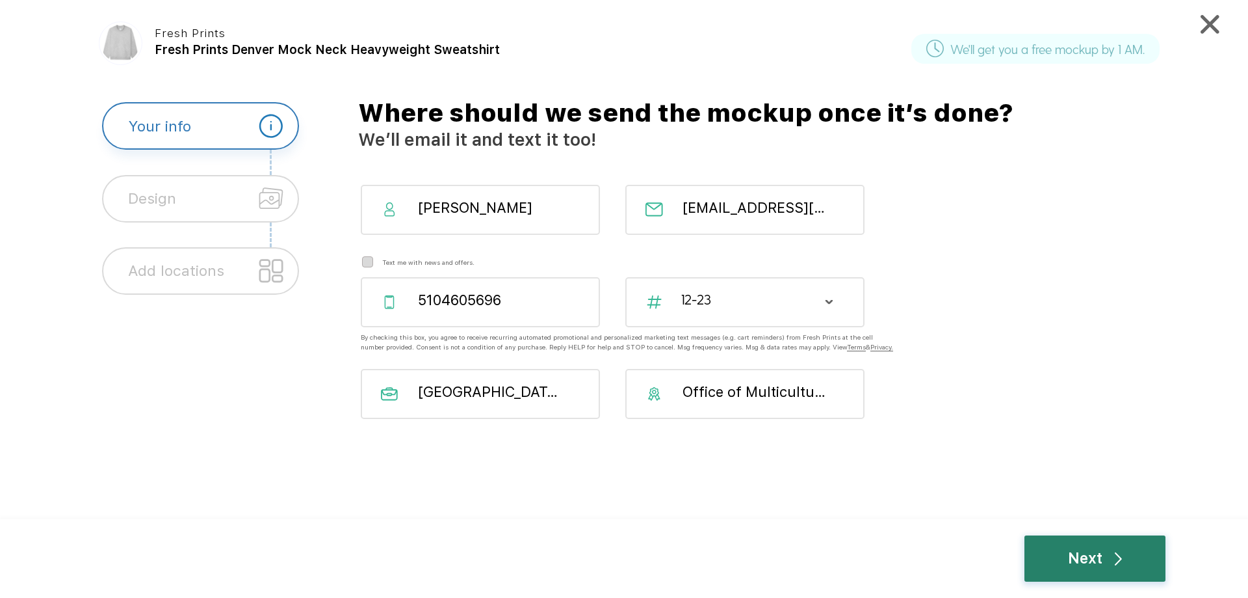
click at [1059, 551] on div "Next" at bounding box center [1095, 558] width 141 height 46
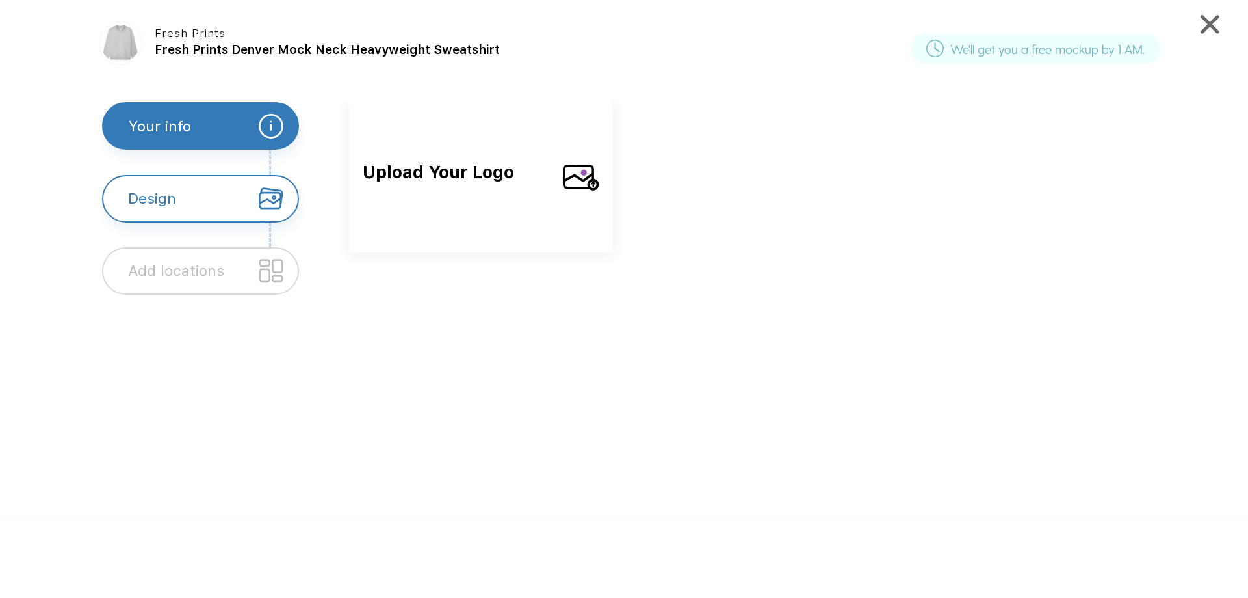
click at [573, 197] on div "Upload Your Logo" at bounding box center [480, 177] width 263 height 150
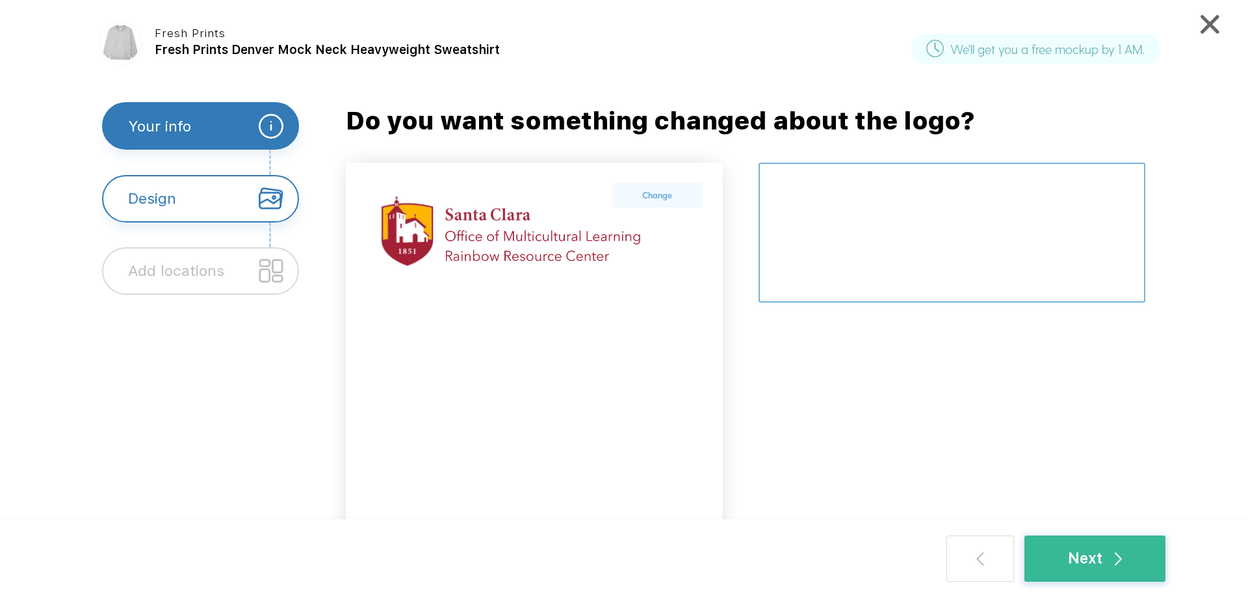
click at [951, 259] on textarea at bounding box center [952, 233] width 387 height 140
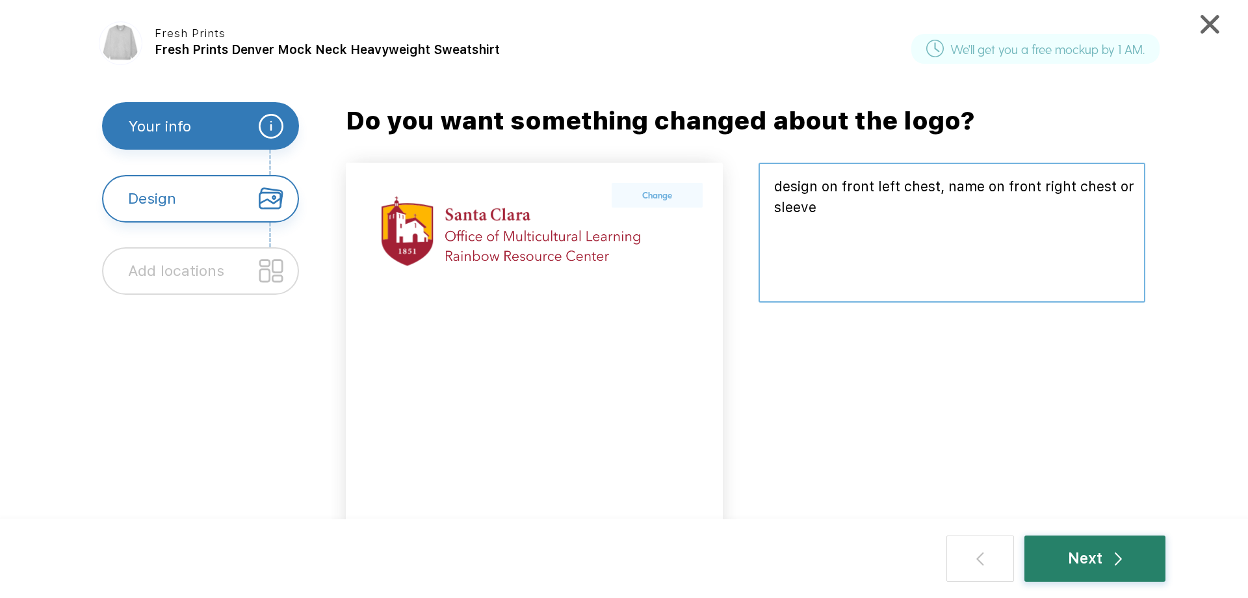
type textarea "design on front left chest, name on front right chest or sleeve"
click at [1100, 545] on div "Next" at bounding box center [1095, 558] width 141 height 46
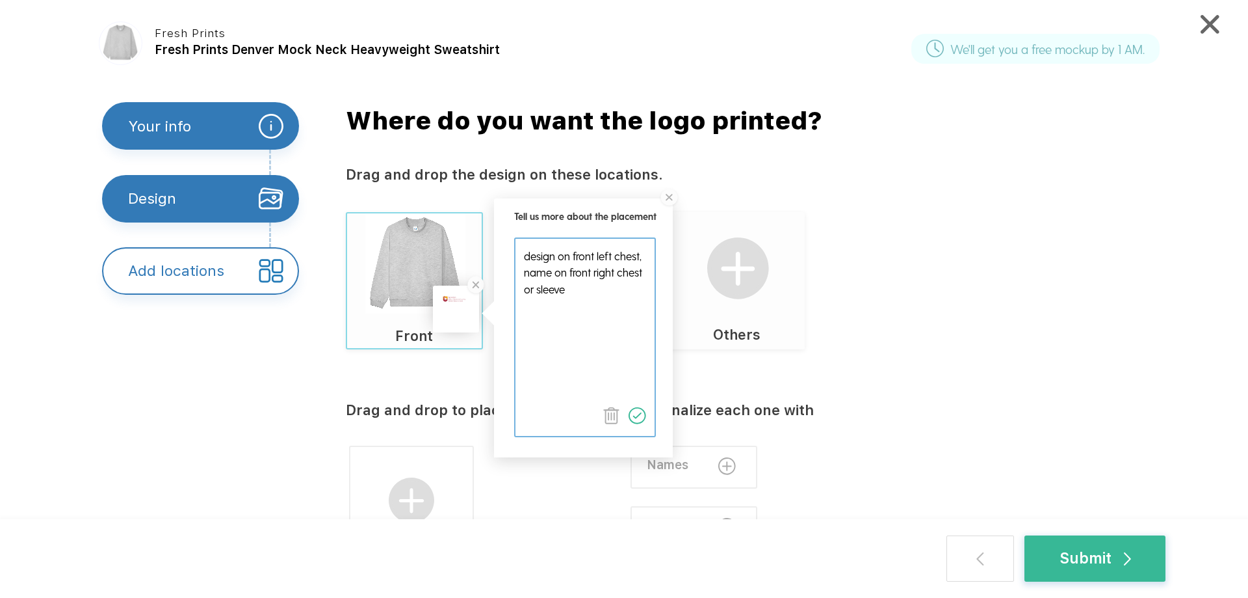
click at [639, 417] on img at bounding box center [638, 416] width 18 height 18
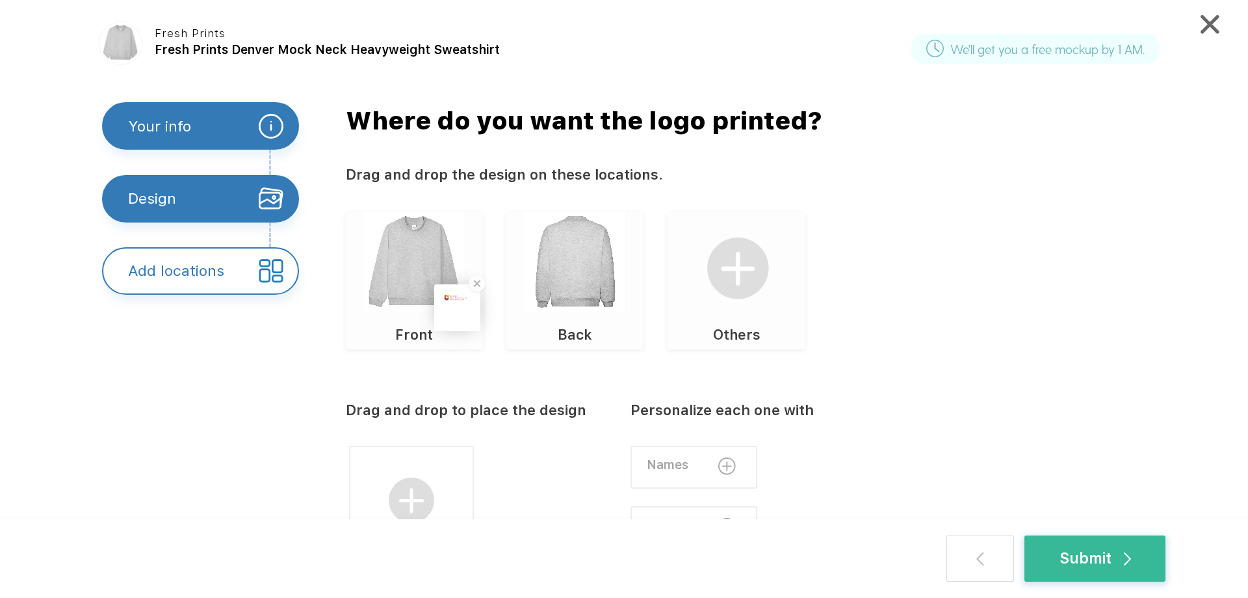
scroll to position [92, 0]
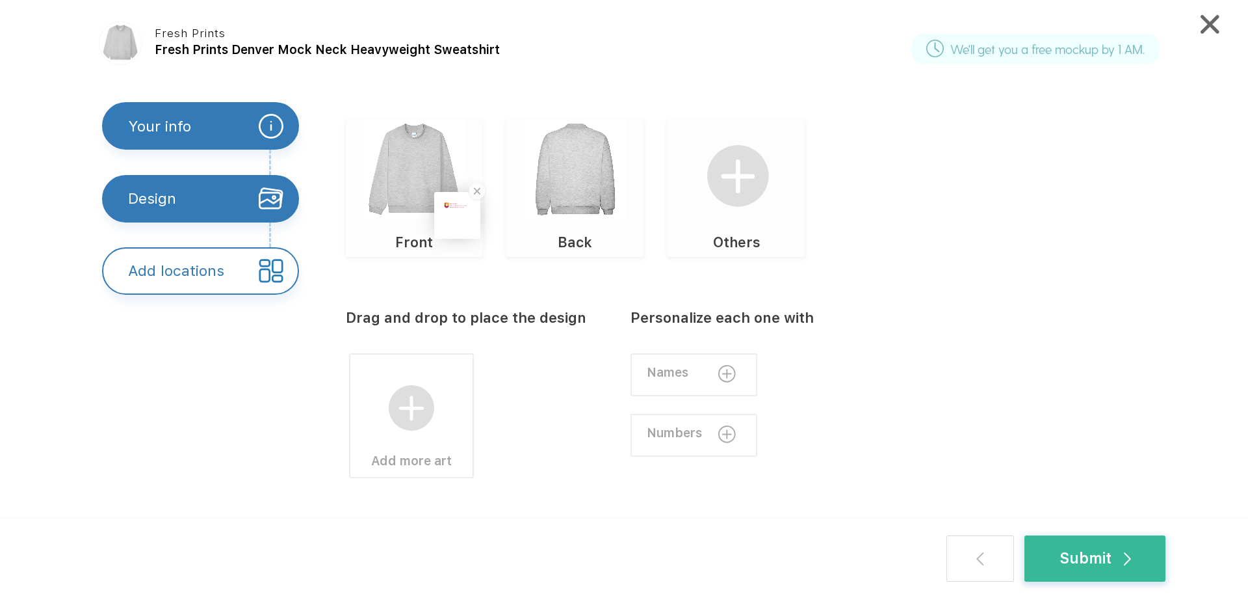
click at [715, 362] on div "Names" at bounding box center [694, 374] width 127 height 43
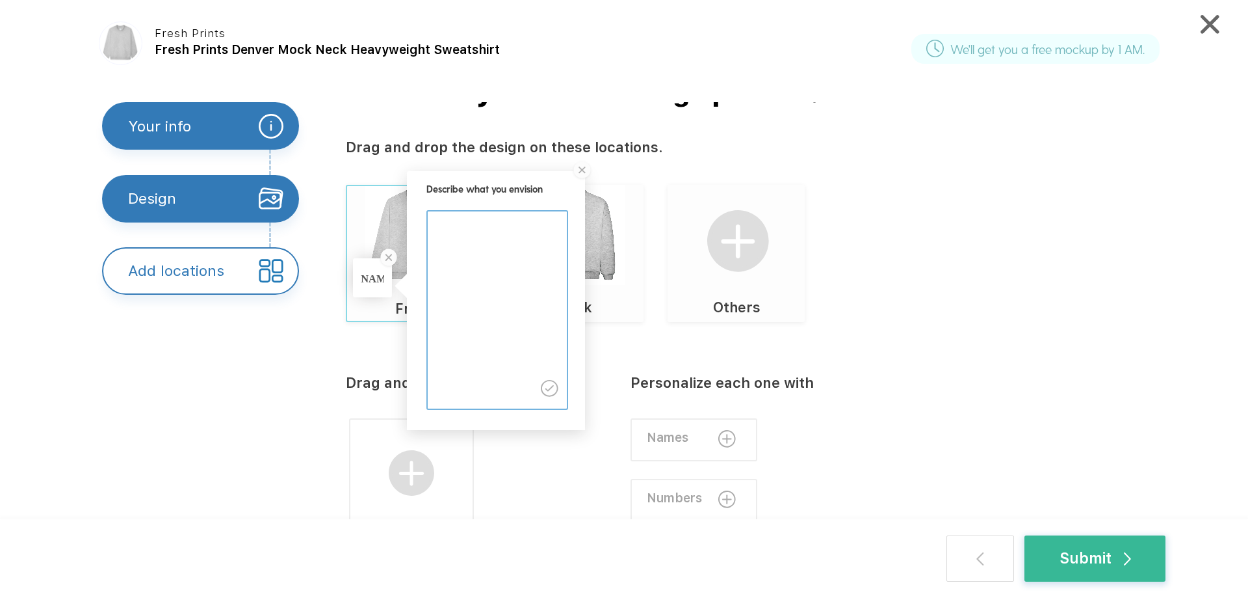
click at [494, 257] on textarea at bounding box center [496, 288] width 137 height 155
type textarea "similar font as the one in the design, either on front right chest or sleeve"
drag, startPoint x: 549, startPoint y: 384, endPoint x: 687, endPoint y: 348, distance: 141.8
click at [549, 382] on img at bounding box center [551, 389] width 18 height 18
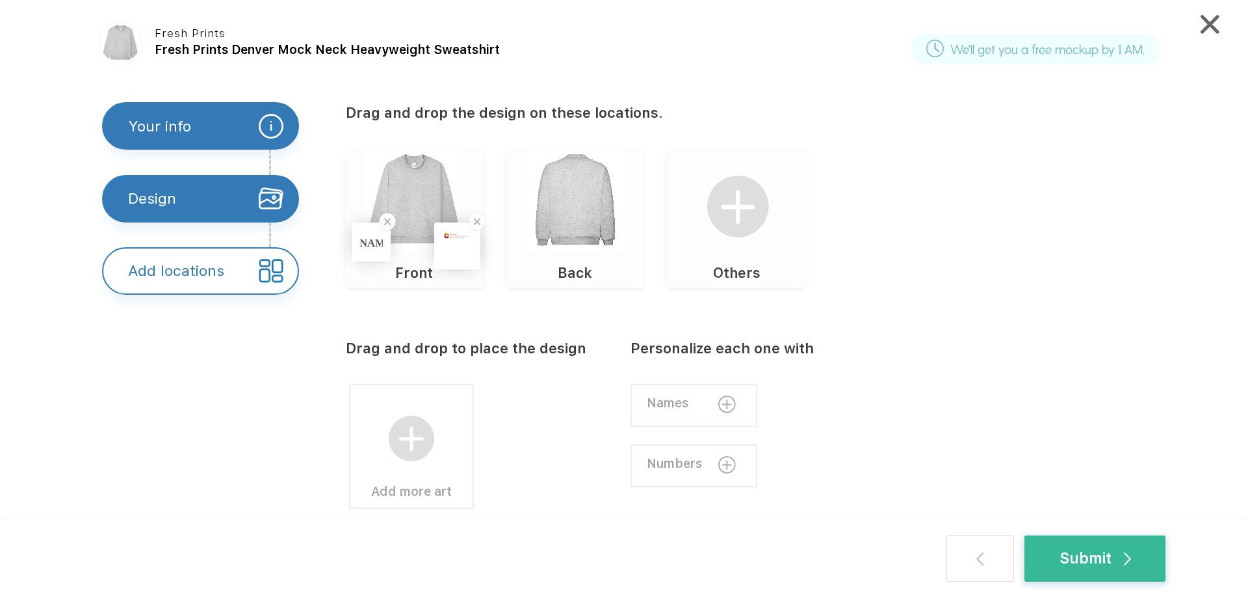
scroll to position [92, 0]
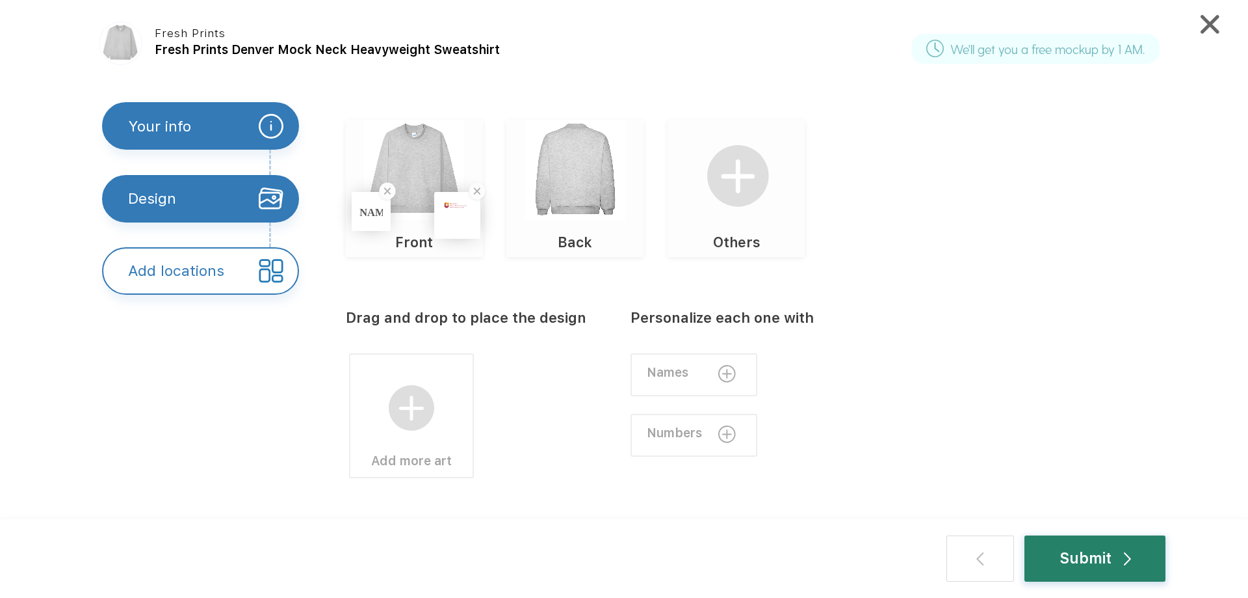
click at [1091, 551] on div "Submit" at bounding box center [1096, 558] width 72 height 23
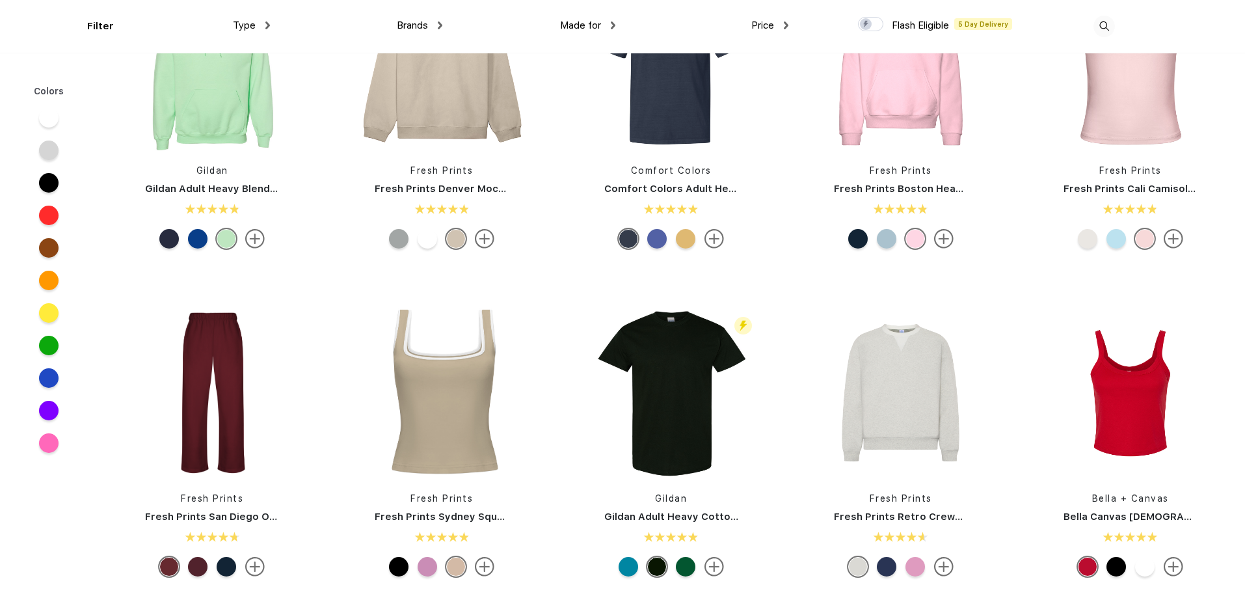
scroll to position [261, 0]
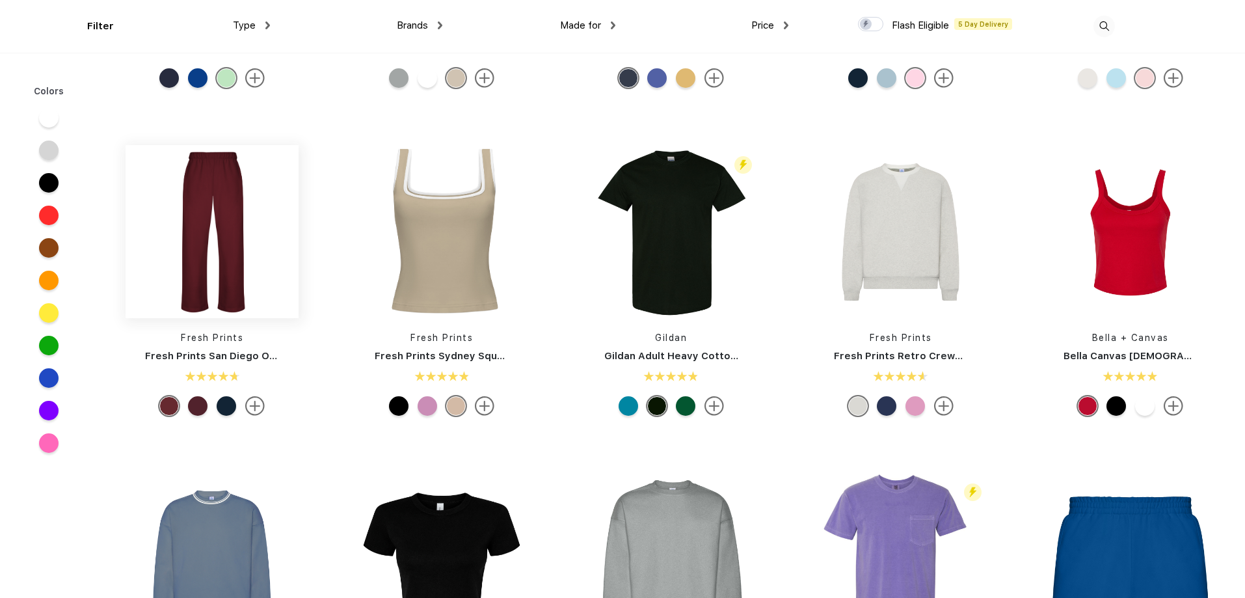
click at [256, 282] on img at bounding box center [211, 231] width 173 height 173
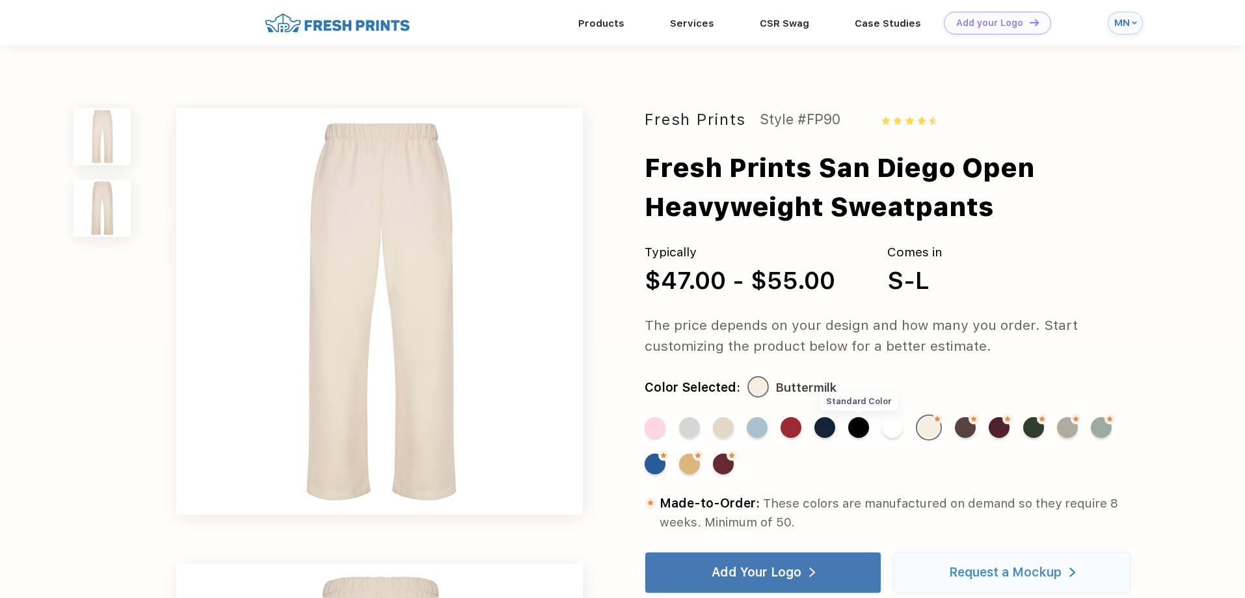
click at [856, 429] on div "Standard Color" at bounding box center [858, 427] width 21 height 21
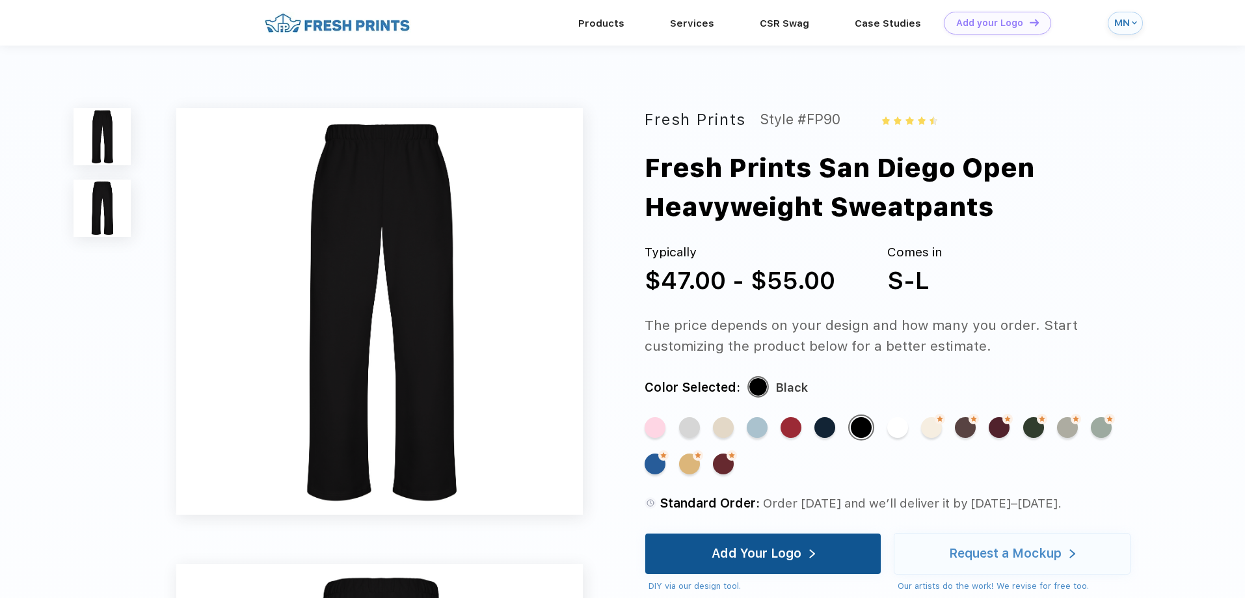
drag, startPoint x: 732, startPoint y: 560, endPoint x: 722, endPoint y: 547, distance: 16.2
click at [732, 560] on div "Add Your Logo" at bounding box center [756, 553] width 90 height 13
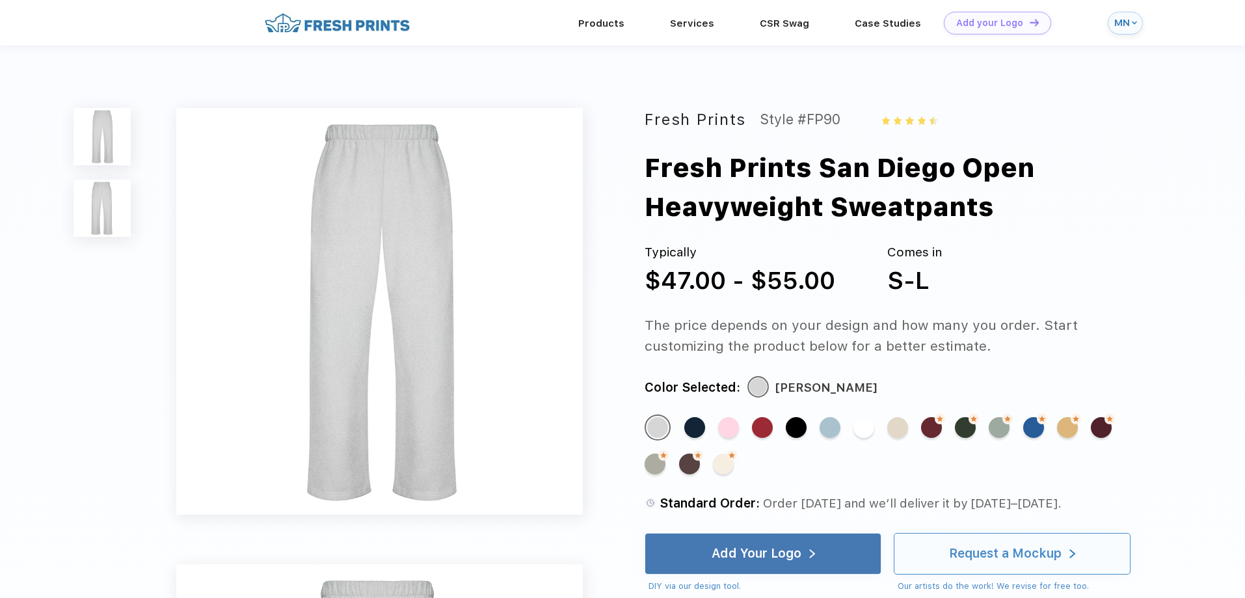
click at [1019, 566] on div "Request a Mockup" at bounding box center [1012, 553] width 126 height 40
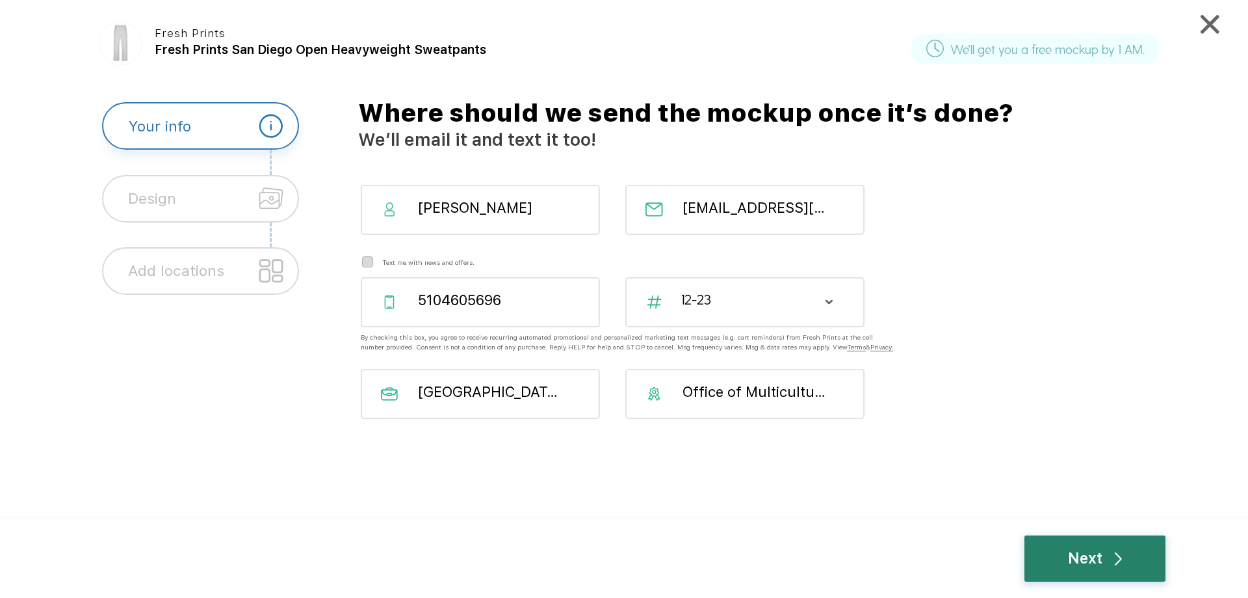
click at [1064, 551] on div "Next" at bounding box center [1095, 558] width 141 height 46
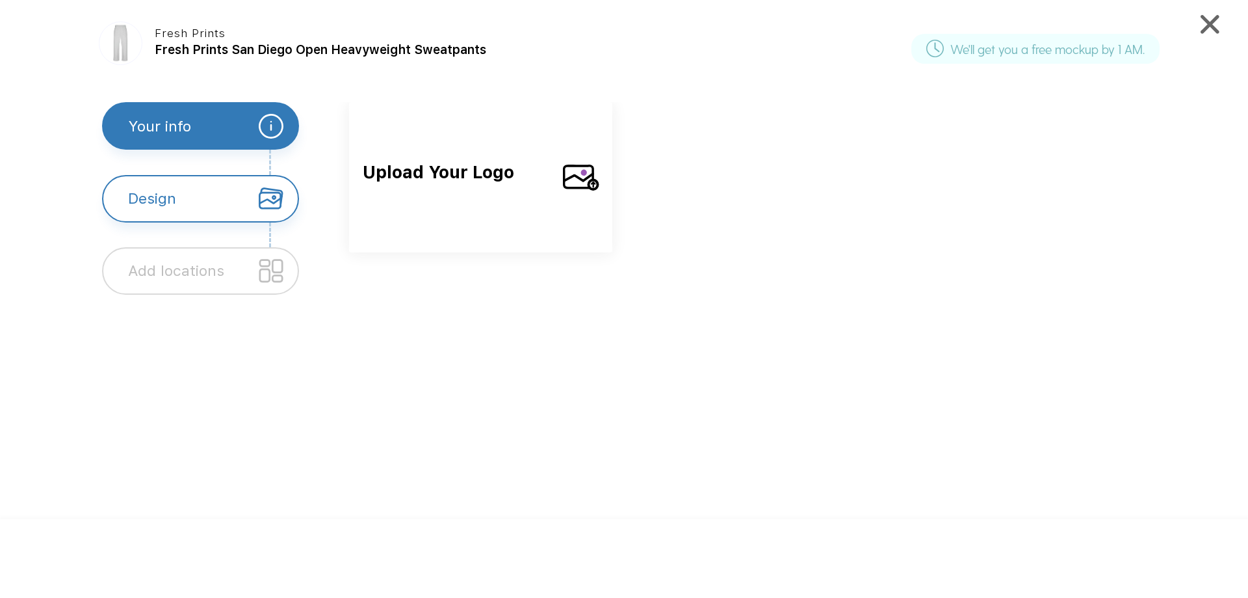
click at [537, 209] on span "Upload Your Logo" at bounding box center [457, 187] width 189 height 56
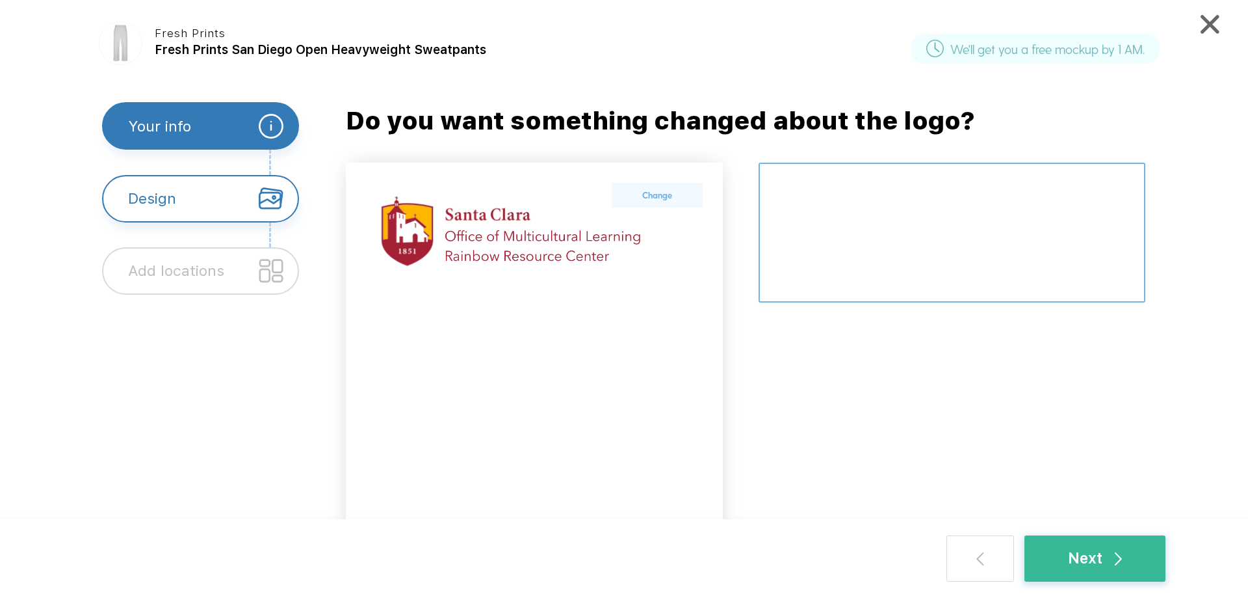
click at [817, 245] on textarea at bounding box center [952, 233] width 387 height 140
type textarea "front left leg"
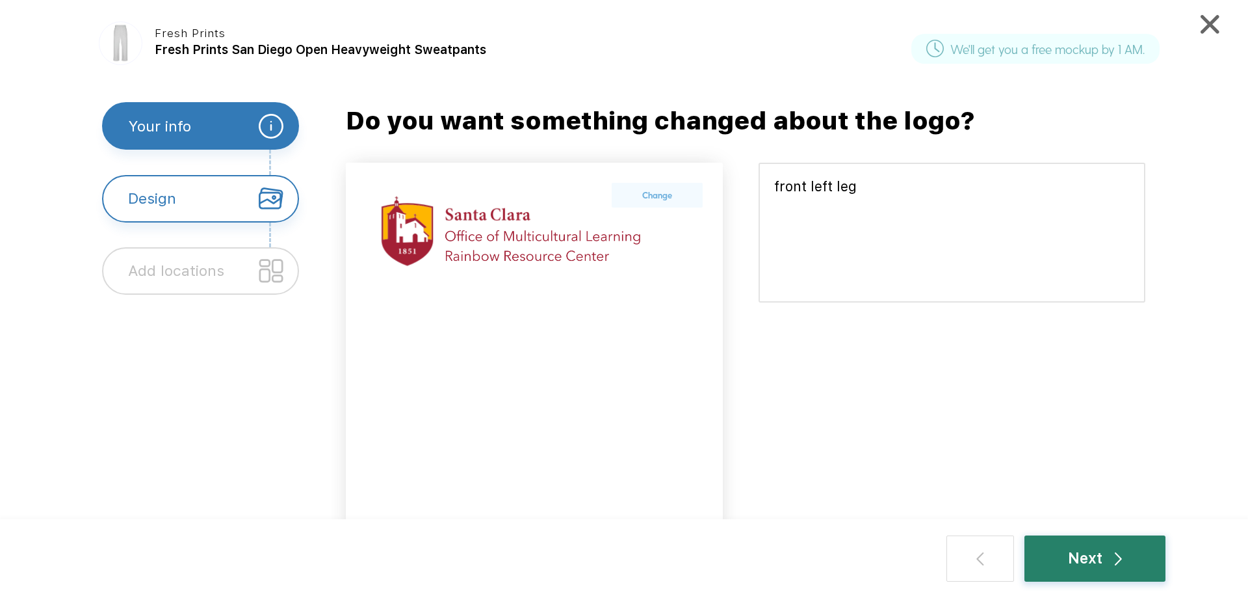
click at [1093, 572] on div "Next" at bounding box center [1095, 558] width 141 height 46
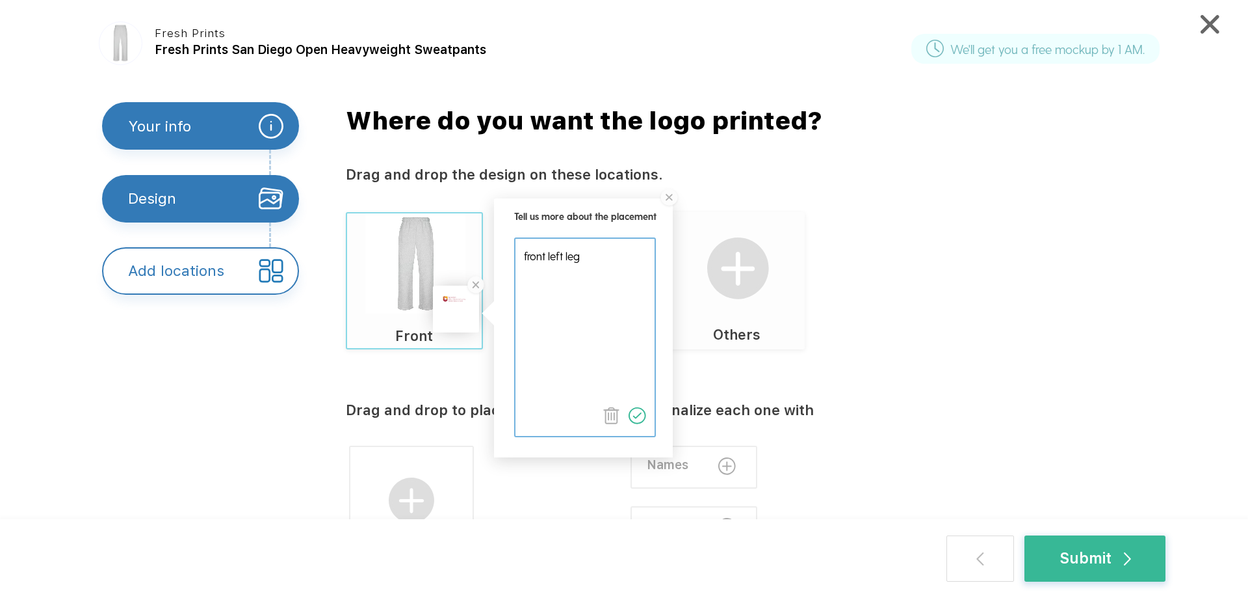
click at [639, 411] on img at bounding box center [638, 416] width 18 height 18
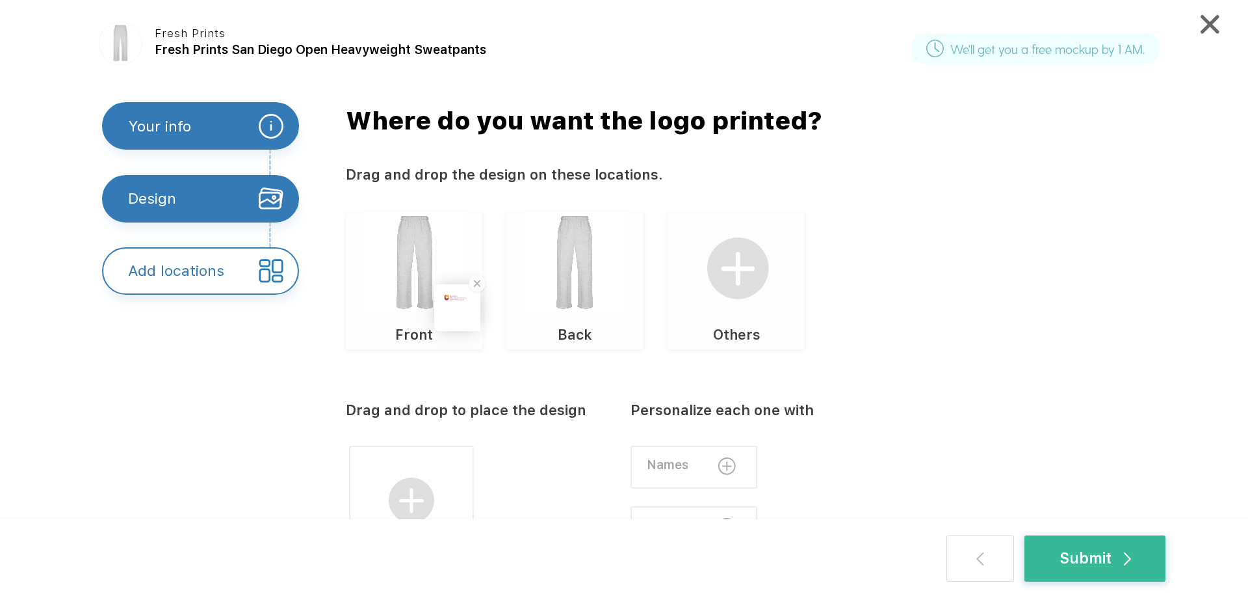
drag, startPoint x: 456, startPoint y: 254, endPoint x: 652, endPoint y: 183, distance: 208.4
click at [652, 183] on div "Drag and drop the design on these locations." at bounding box center [769, 173] width 847 height 21
drag, startPoint x: 447, startPoint y: 183, endPoint x: 441, endPoint y: 197, distance: 15.5
click at [441, 197] on div "Where do you want the logo printed? Drag and drop the design on these locations…" at bounding box center [762, 335] width 862 height 466
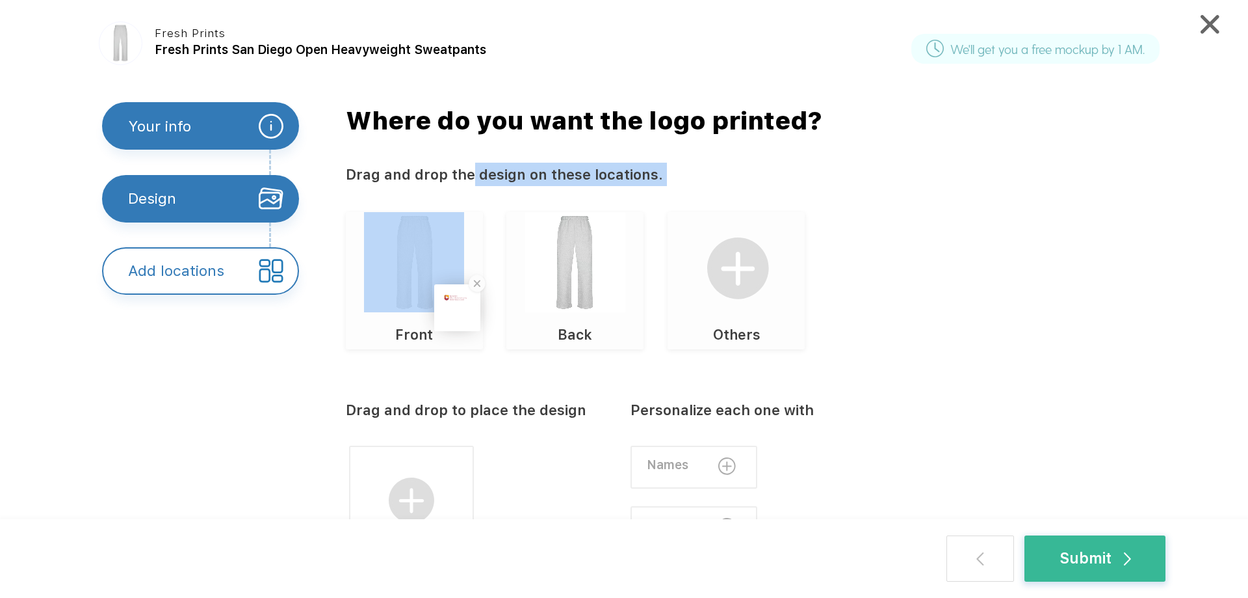
click at [371, 188] on div "Where do you want the logo printed? Drag and drop the design on these locations…" at bounding box center [762, 335] width 862 height 466
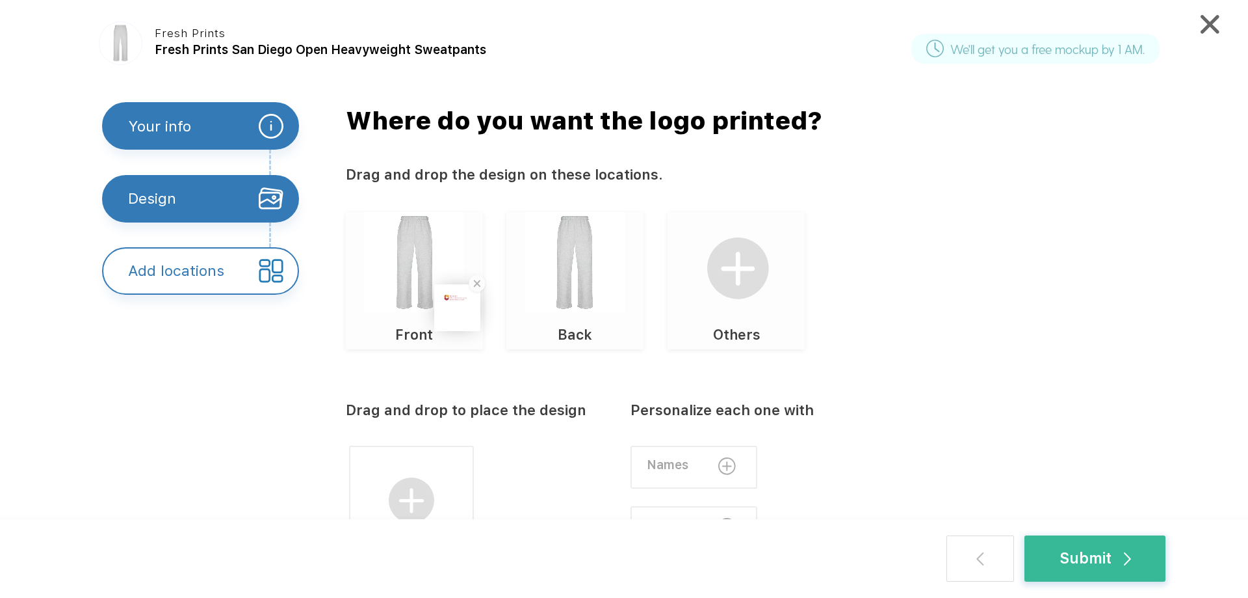
click at [157, 204] on div "Design" at bounding box center [152, 198] width 48 height 45
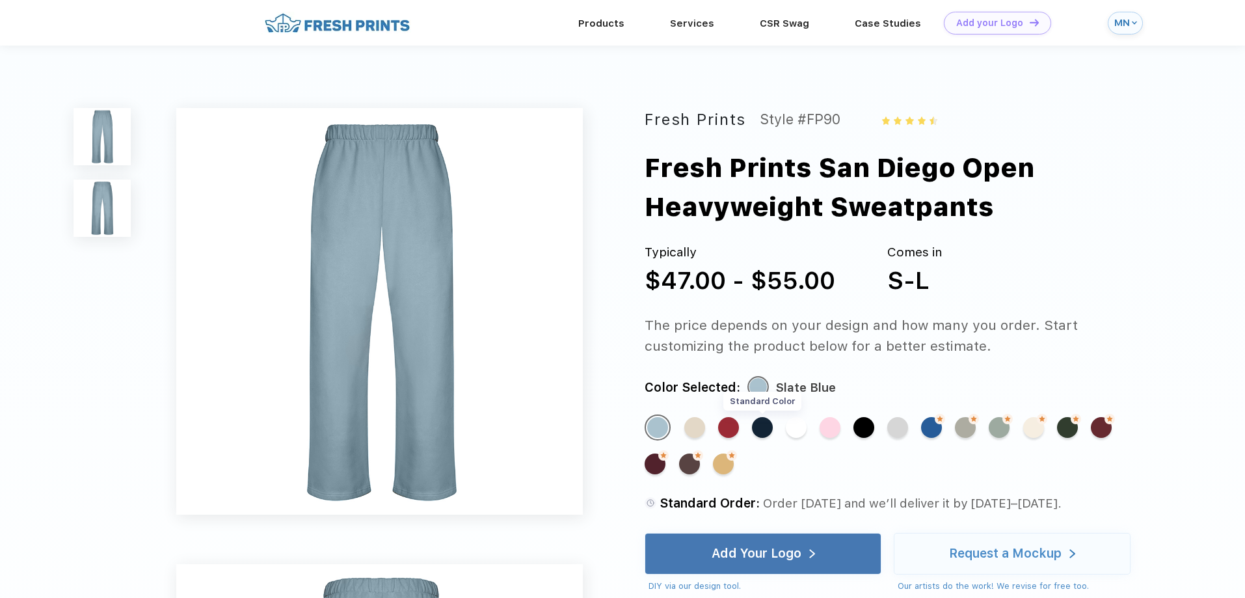
click at [763, 425] on div "Standard Color" at bounding box center [762, 427] width 21 height 21
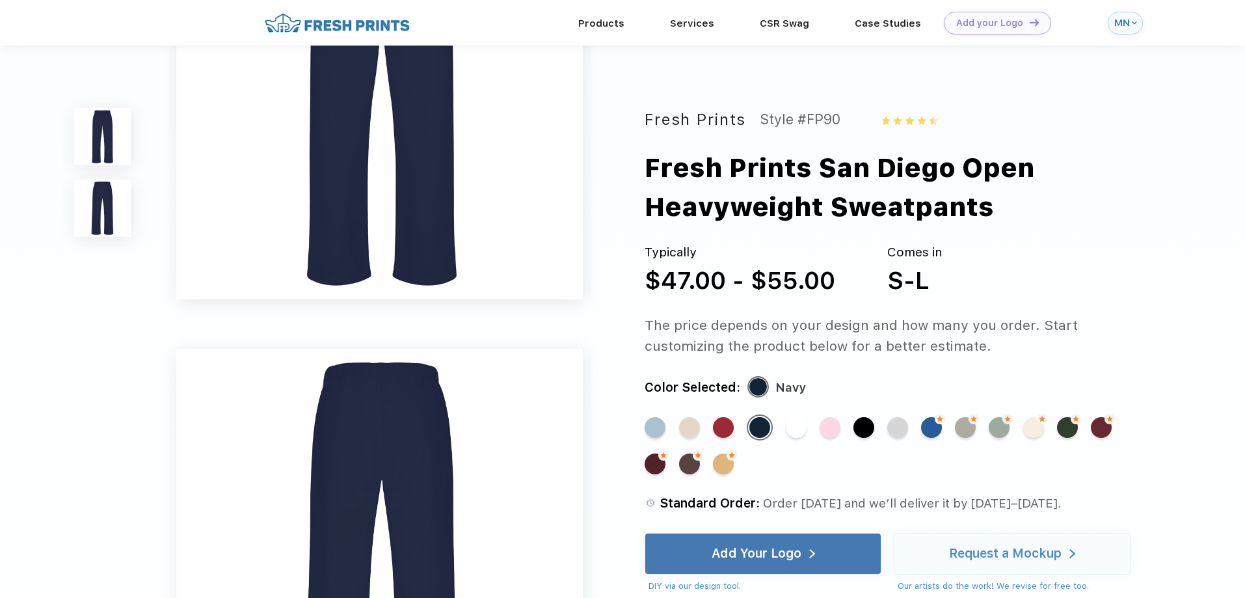
scroll to position [195, 0]
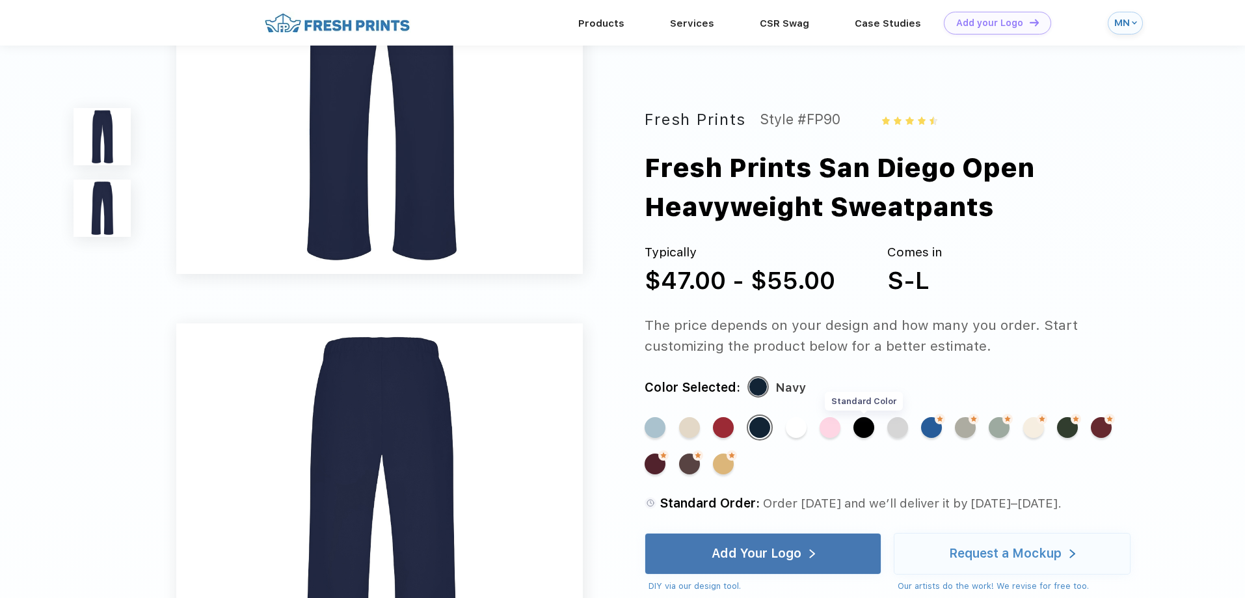
click at [859, 430] on div "Standard Color" at bounding box center [863, 427] width 21 height 21
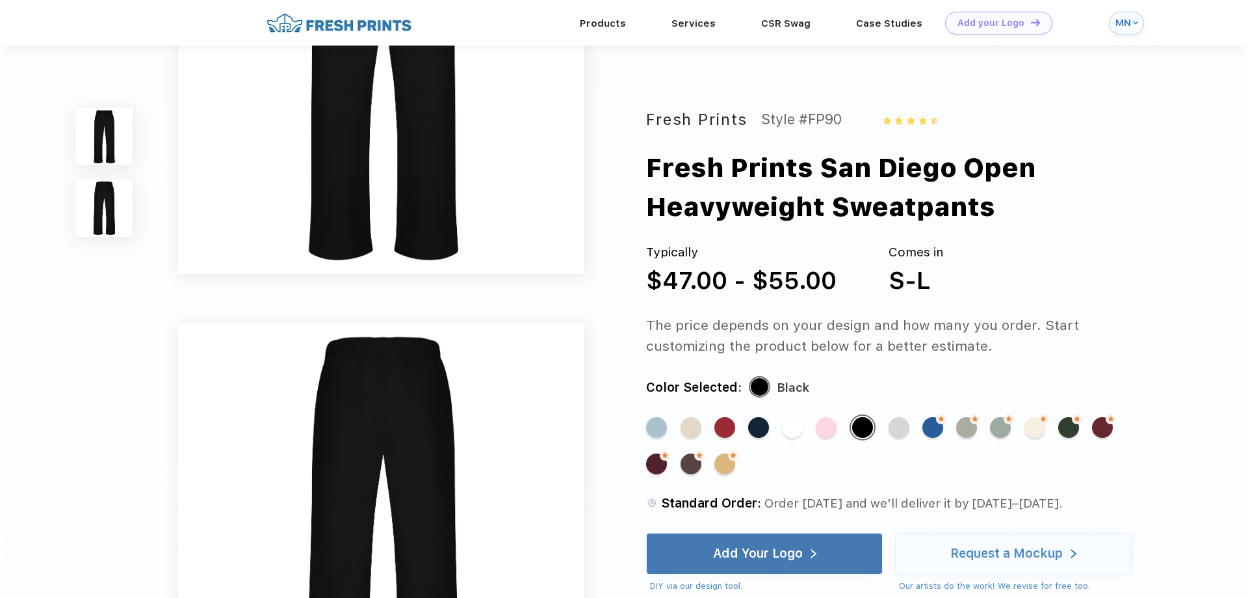
scroll to position [0, 0]
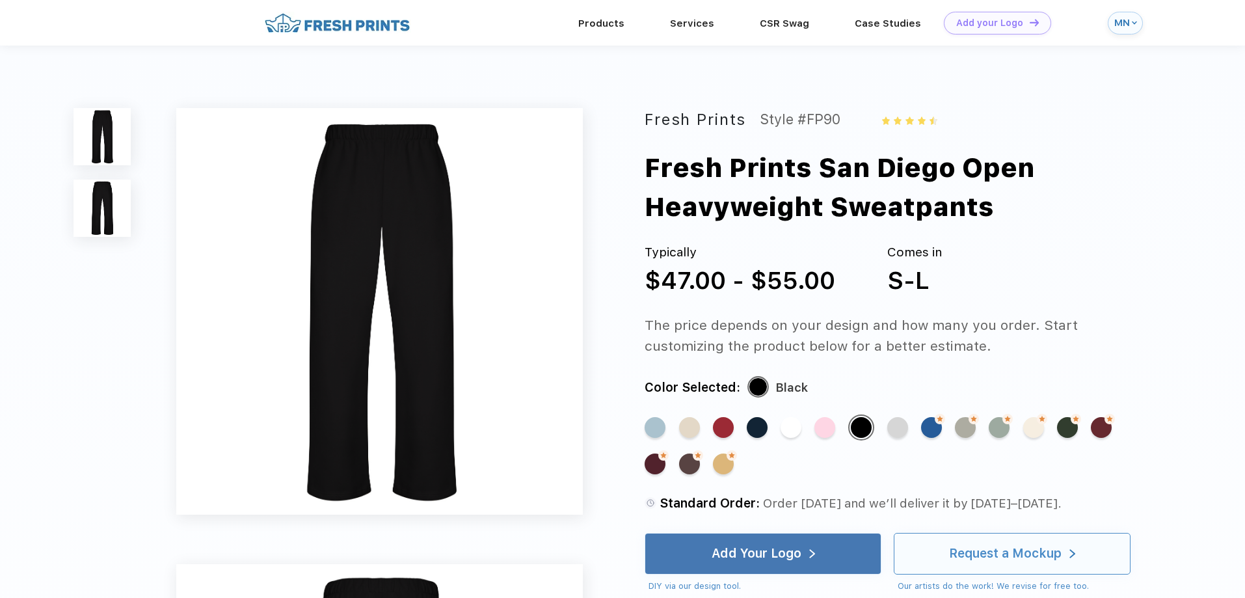
click at [998, 564] on div "Request a Mockup" at bounding box center [1012, 553] width 126 height 40
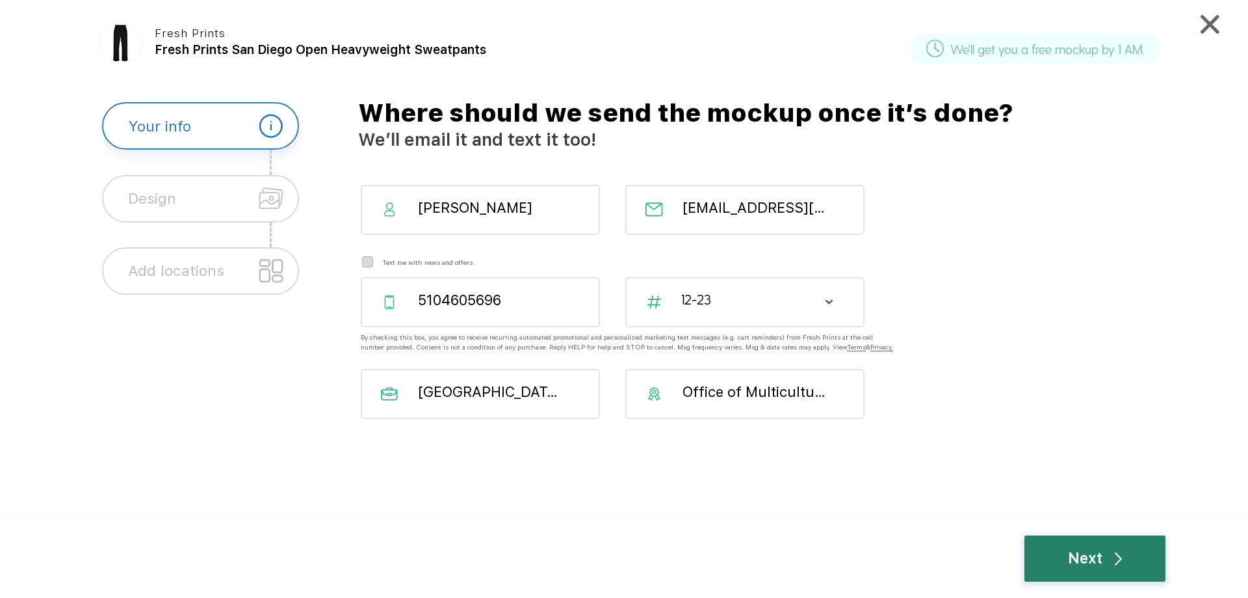
click at [1054, 544] on div "Next" at bounding box center [1095, 558] width 141 height 46
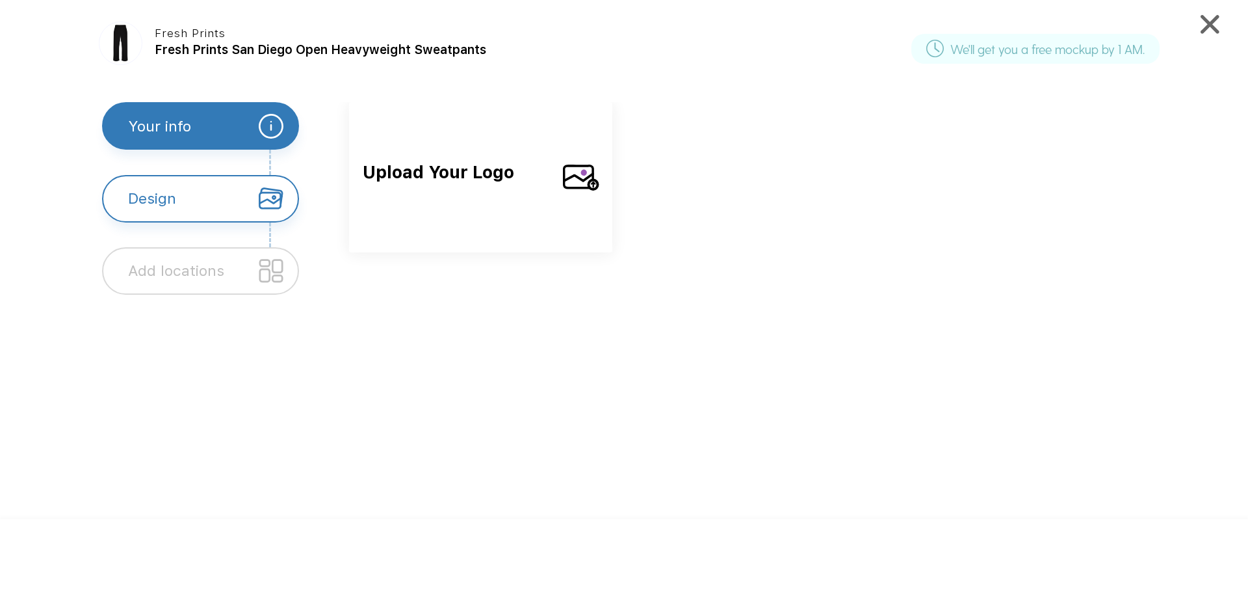
click at [507, 172] on span "Upload Your Logo" at bounding box center [457, 187] width 189 height 56
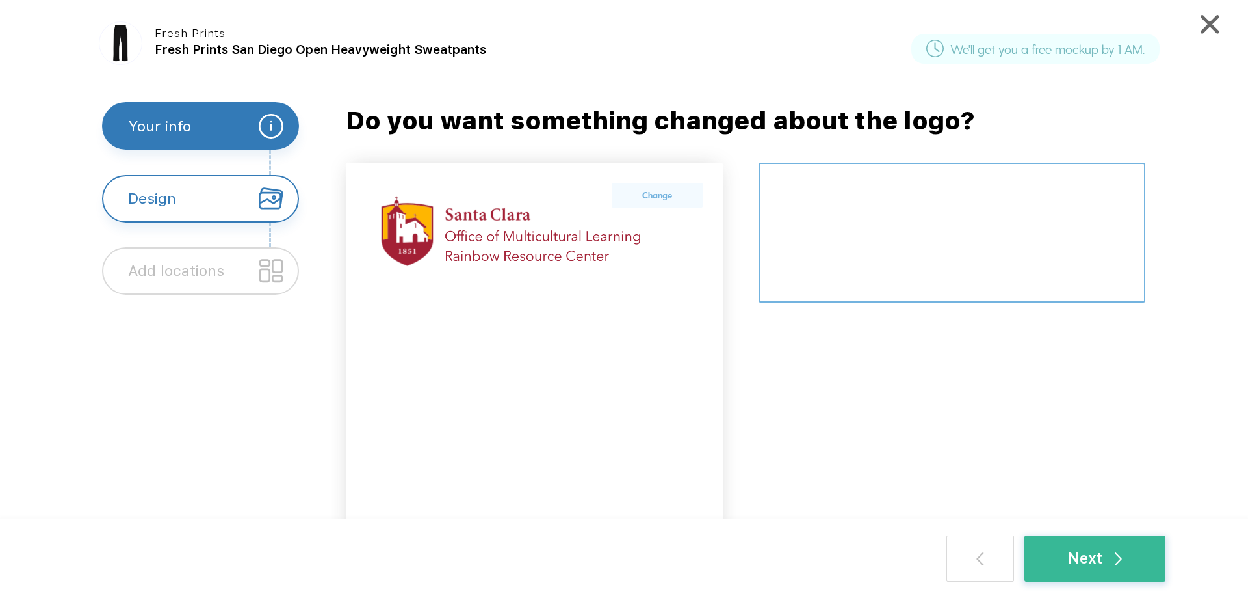
drag, startPoint x: 866, startPoint y: 237, endPoint x: 848, endPoint y: 237, distance: 18.2
click at [861, 237] on textarea at bounding box center [952, 233] width 387 height 140
type textarea "front left leg"
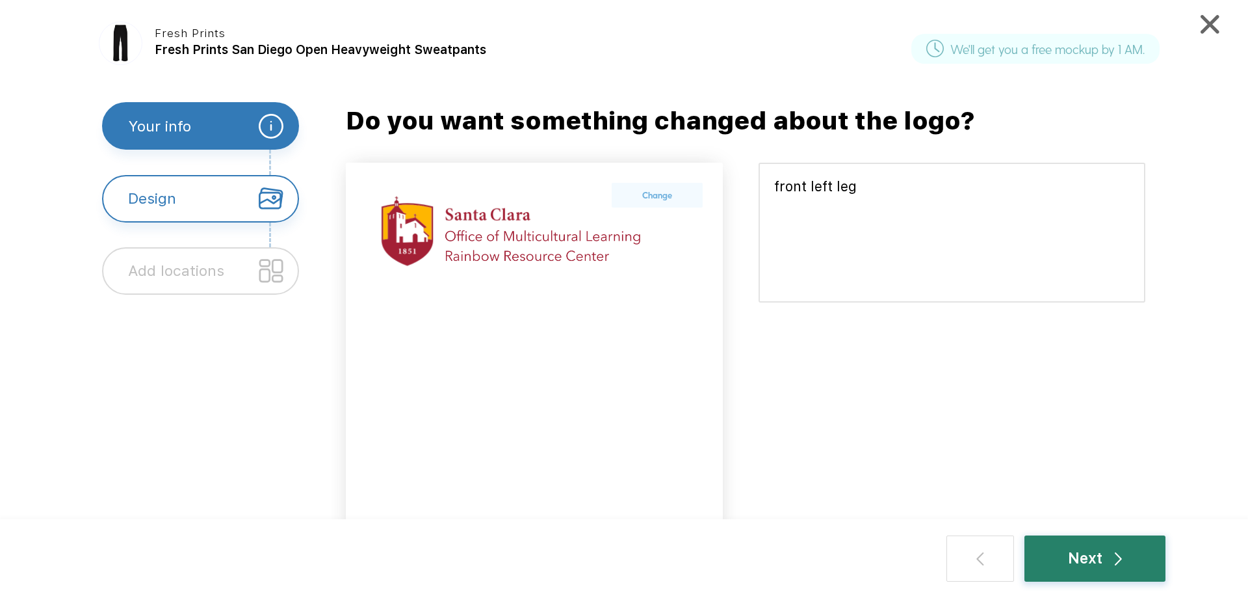
click at [1070, 572] on div "Next" at bounding box center [1095, 558] width 141 height 46
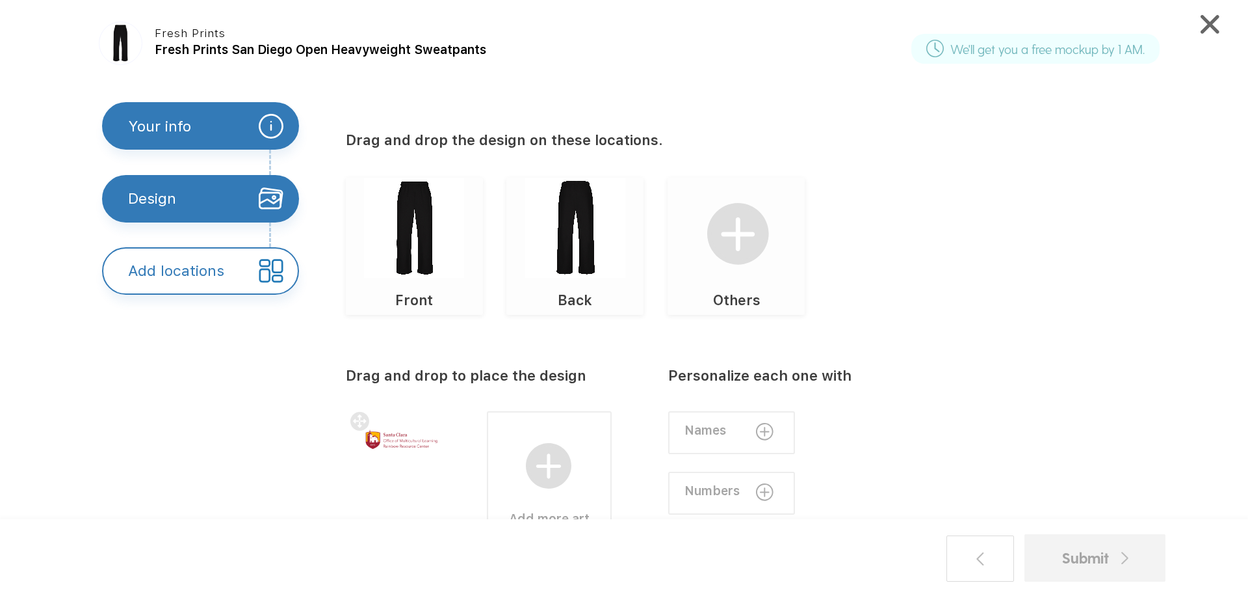
scroll to position [92, 0]
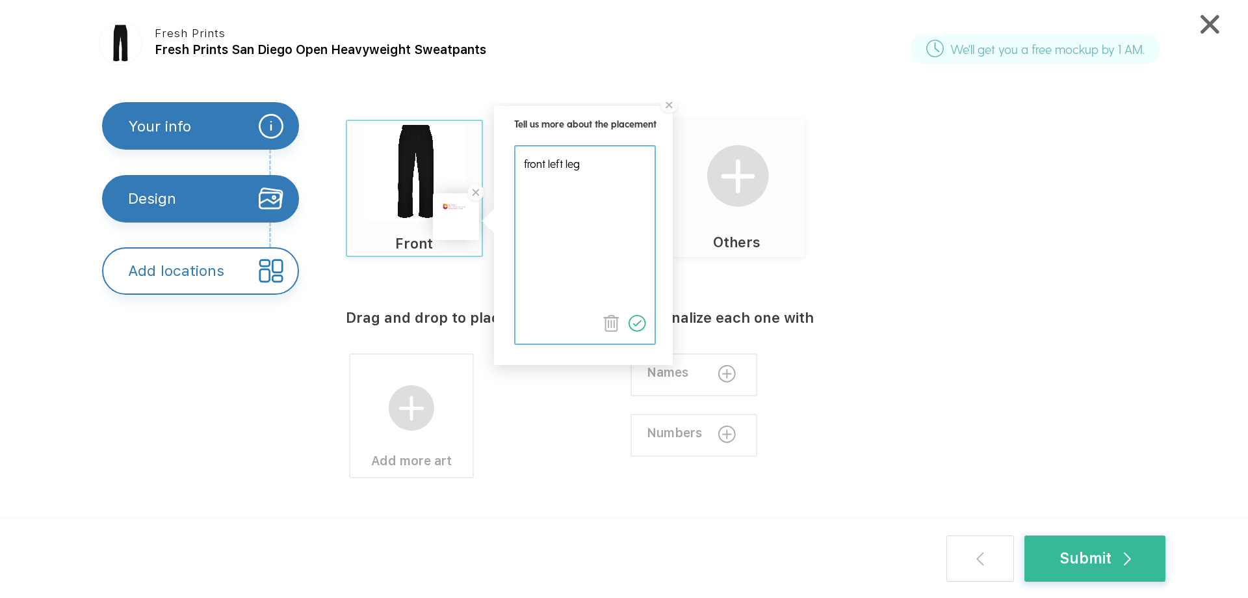
click at [641, 323] on img at bounding box center [638, 324] width 18 height 18
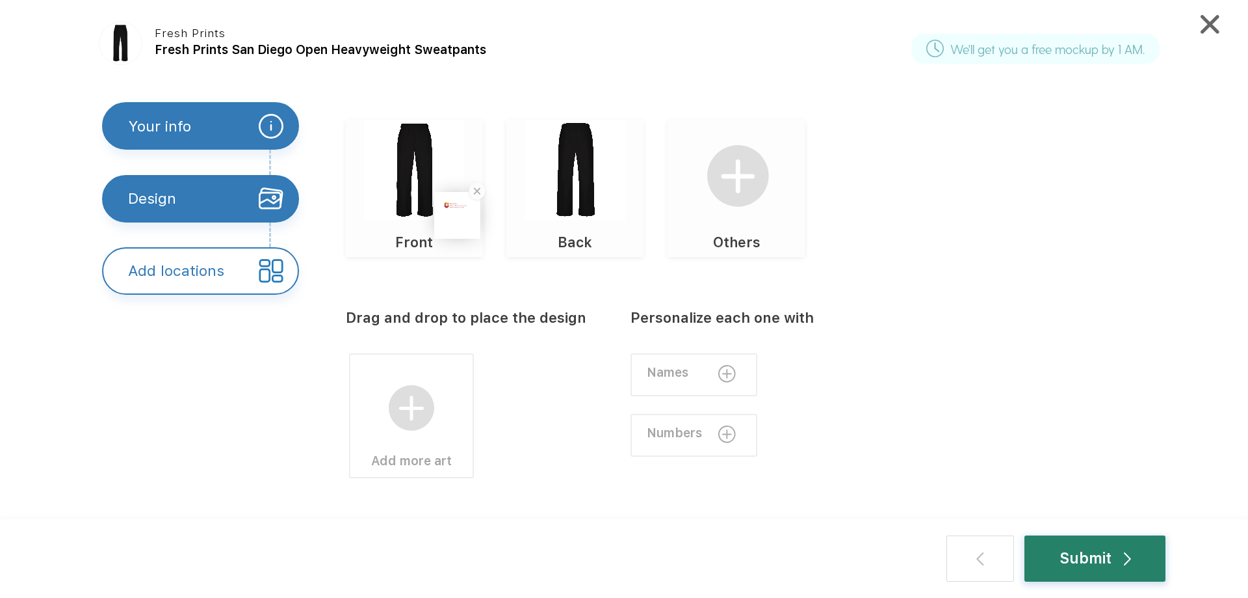
click at [1116, 555] on div "Submit" at bounding box center [1096, 558] width 72 height 23
